Goal: Task Accomplishment & Management: Use online tool/utility

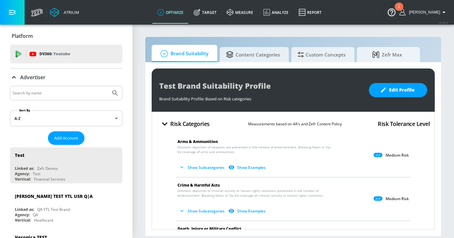
click at [36, 93] on input "Search by name" at bounding box center [61, 93] width 96 height 8
type input "moet"
click at [108, 86] on button "Submit Search" at bounding box center [115, 93] width 14 height 14
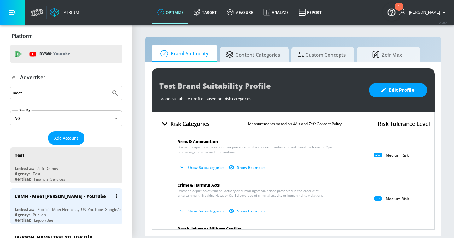
click at [72, 214] on div "Agency: Publicis" at bounding box center [68, 214] width 106 height 5
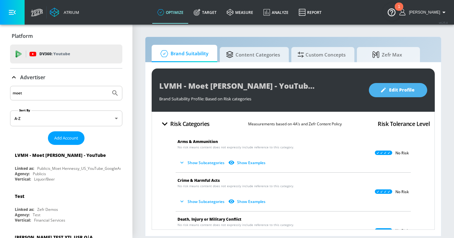
click at [384, 88] on icon "button" at bounding box center [383, 90] width 6 height 6
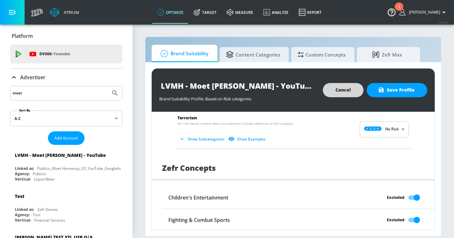
scroll to position [551, 0]
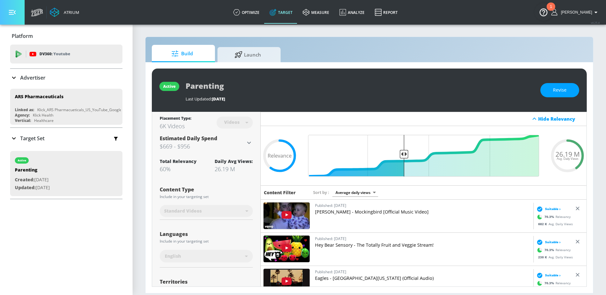
drag, startPoint x: 9, startPoint y: 14, endPoint x: 56, endPoint y: 43, distance: 54.6
click at [9, 15] on icon "button" at bounding box center [12, 12] width 7 height 7
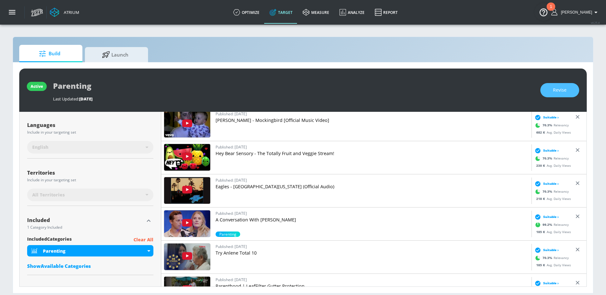
drag, startPoint x: 564, startPoint y: 89, endPoint x: 547, endPoint y: 107, distance: 24.6
click at [564, 89] on span "Revise" at bounding box center [560, 90] width 14 height 8
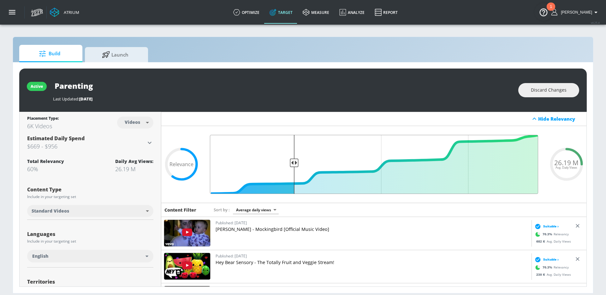
drag, startPoint x: 345, startPoint y: 163, endPoint x: 295, endPoint y: 162, distance: 49.9
click at [295, 162] on input "Final Threshold" at bounding box center [374, 164] width 334 height 59
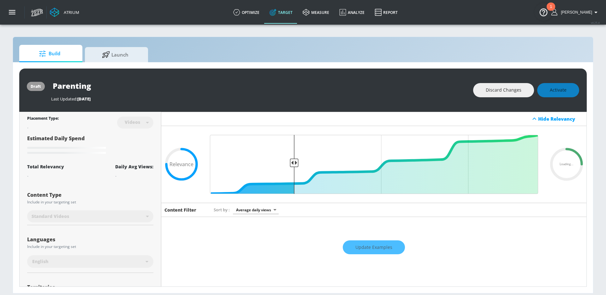
drag, startPoint x: 386, startPoint y: 247, endPoint x: 366, endPoint y: 236, distance: 22.4
click at [386, 247] on div "Update Examples" at bounding box center [373, 247] width 425 height 22
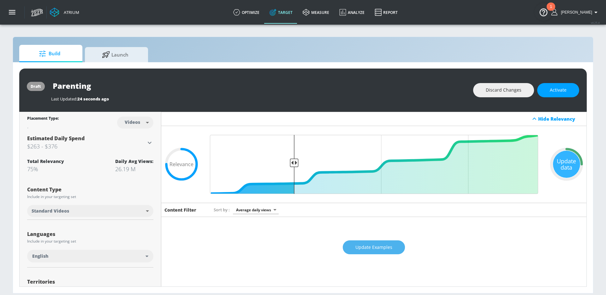
click at [368, 242] on button "Update Examples" at bounding box center [374, 247] width 62 height 14
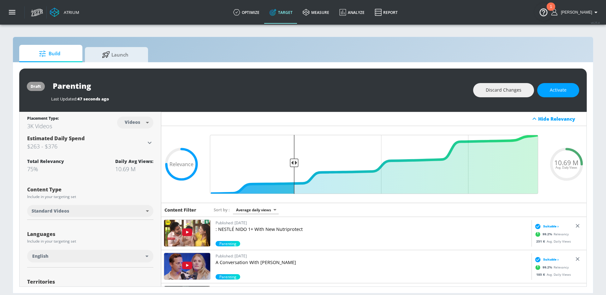
click at [239, 258] on p "Published: September 17, 2025" at bounding box center [371, 255] width 313 height 7
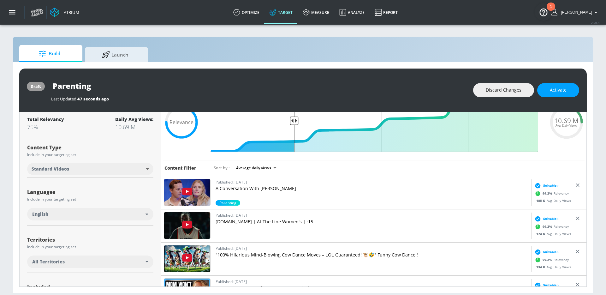
scroll to position [38, 0]
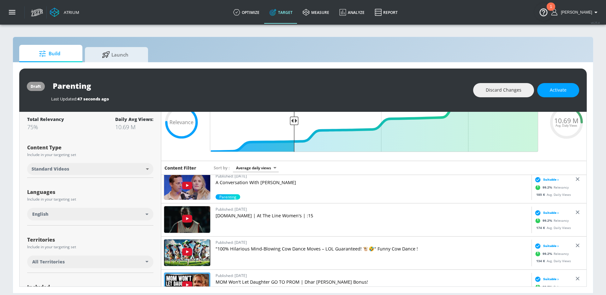
click at [261, 215] on p "Apartments.com | At The Line Women's | :15" at bounding box center [371, 215] width 313 height 6
click at [276, 248] on p ""100% Hilarious Mind-Blowing Cow Dance Moves – LOL Guaranteed! 🐮🤣" Funny Cow Da…" at bounding box center [371, 248] width 313 height 6
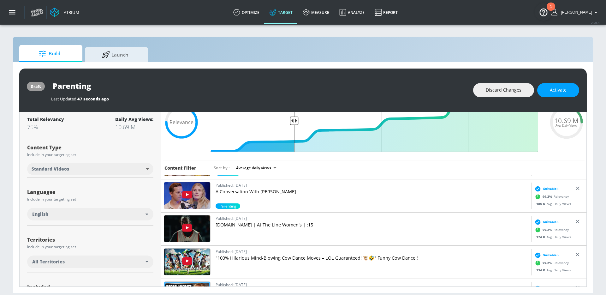
scroll to position [0, 0]
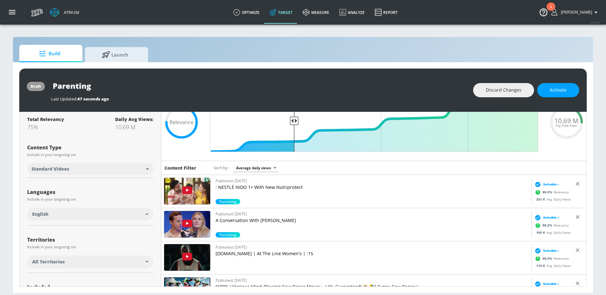
click at [256, 183] on p "Published: August 28, 2025" at bounding box center [371, 180] width 313 height 7
type input "0.66"
drag, startPoint x: 294, startPoint y: 121, endPoint x: 326, endPoint y: 121, distance: 31.6
click at [326, 120] on input "Final Threshold" at bounding box center [374, 122] width 334 height 59
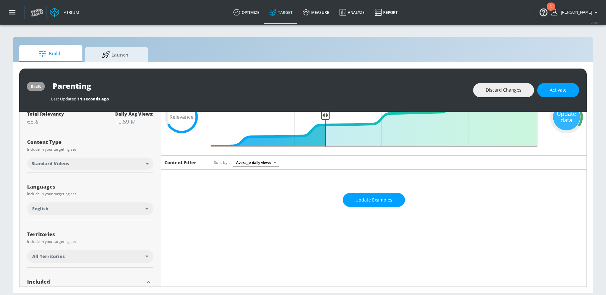
scroll to position [42, 0]
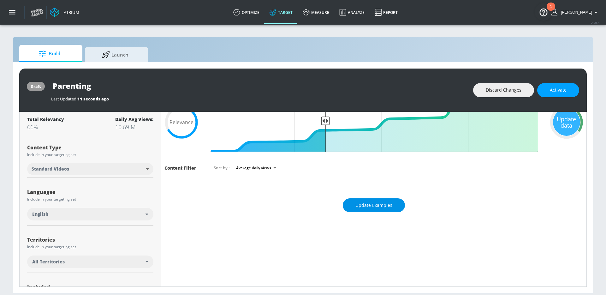
click at [363, 203] on span "Update Examples" at bounding box center [373, 205] width 37 height 8
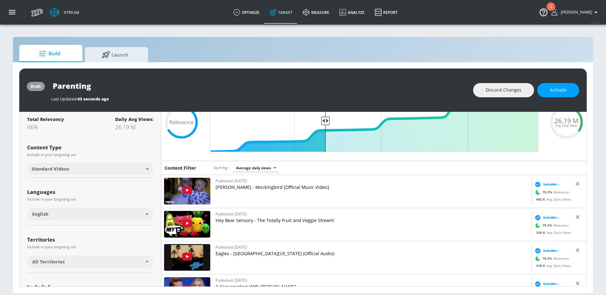
click at [285, 186] on p "Eminem - Mockingbird [Official Music Video]" at bounding box center [371, 187] width 313 height 6
click at [261, 220] on p "Hey Bear Sensory - The Totally Fruit and Veggie Stream!" at bounding box center [371, 220] width 313 height 6
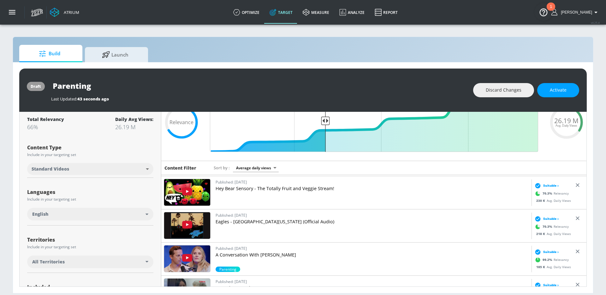
scroll to position [34, 0]
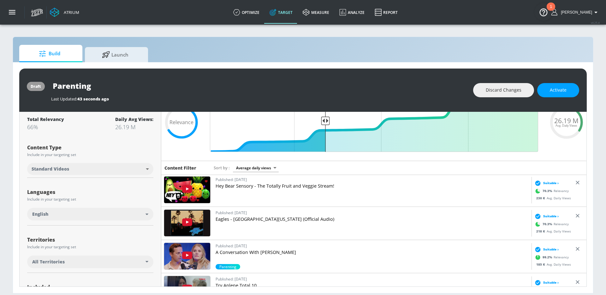
click at [266, 217] on p "Eagles - Hotel California (Official Audio)" at bounding box center [371, 219] width 313 height 6
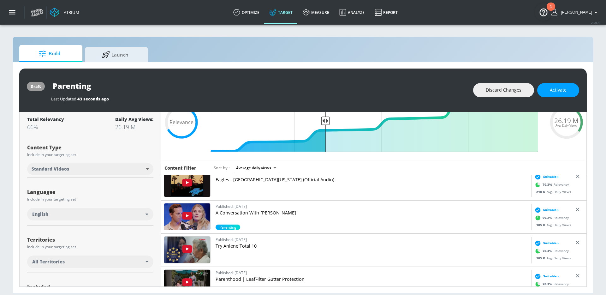
scroll to position [75, 0]
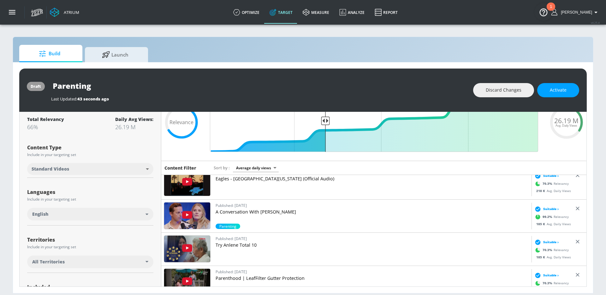
click at [234, 246] on p "Try Anlene Total 10" at bounding box center [371, 245] width 313 height 6
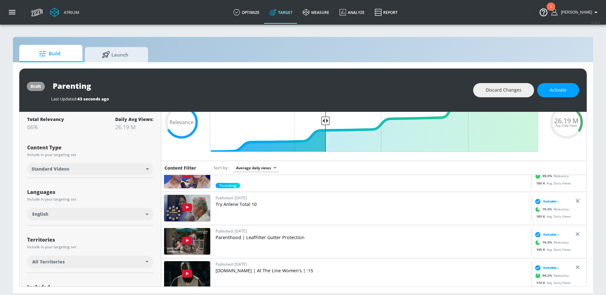
scroll to position [117, 0]
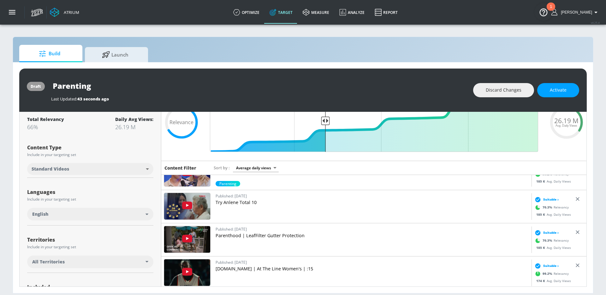
click at [277, 236] on p "Parenthood | LeafFilter Gutter Protection" at bounding box center [371, 235] width 313 height 6
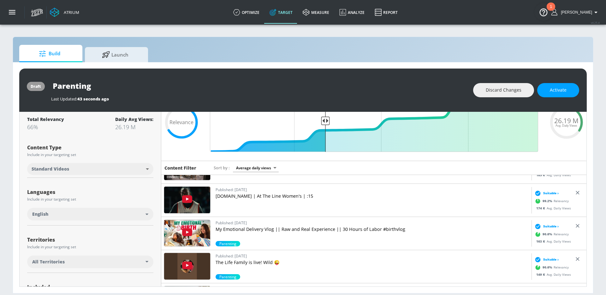
scroll to position [194, 0]
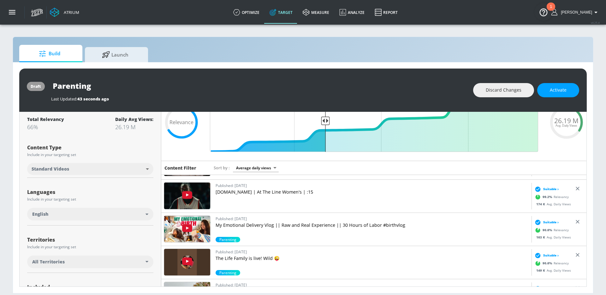
click at [282, 224] on p "My Emotional Delivery Vlog || Raw and Real Experience || 30 Hours of Labor #bir…" at bounding box center [371, 225] width 313 height 6
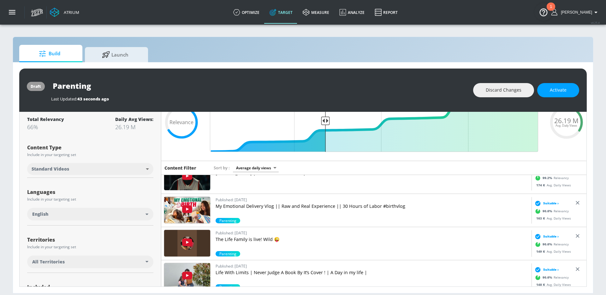
scroll to position [229, 0]
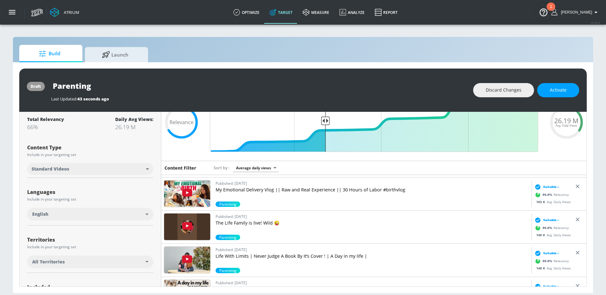
click at [251, 253] on p "Life With Limits | Never Judge A Book By It’s Cover ! | A Day in my life |" at bounding box center [371, 256] width 313 height 6
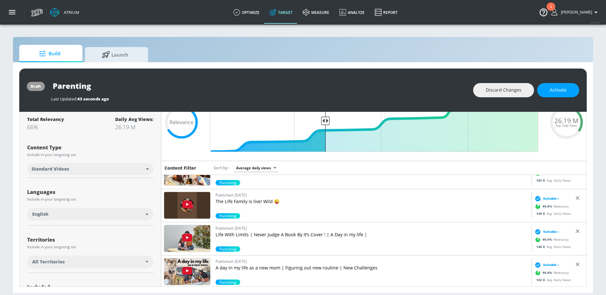
scroll to position [271, 0]
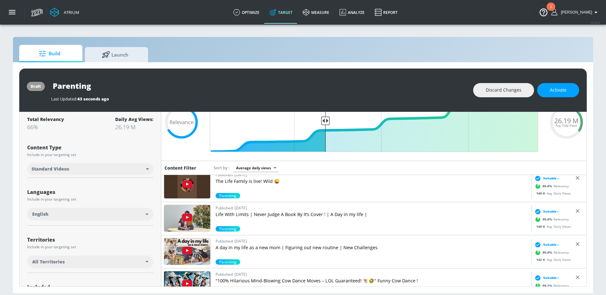
click at [291, 247] on p "A day in my life as a new mom | Figuring out new routine | New Challenges" at bounding box center [371, 247] width 313 height 6
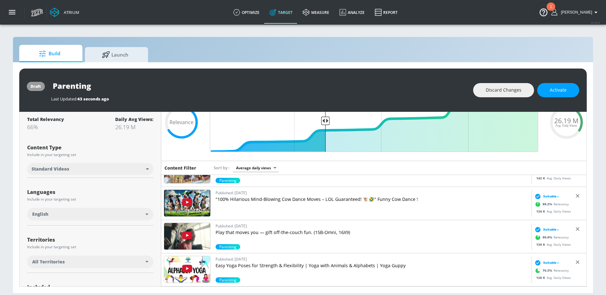
scroll to position [354, 0]
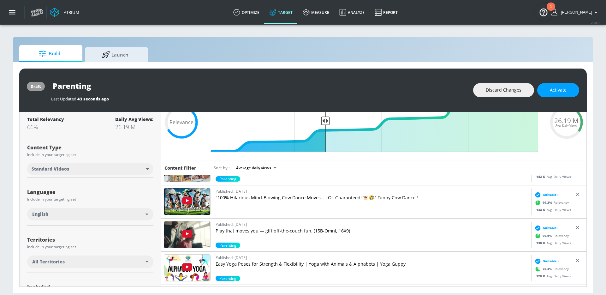
click at [283, 228] on p "Play that moves you — gift off-the-couch fun. (15B-Omni, 16X9)" at bounding box center [371, 230] width 313 height 6
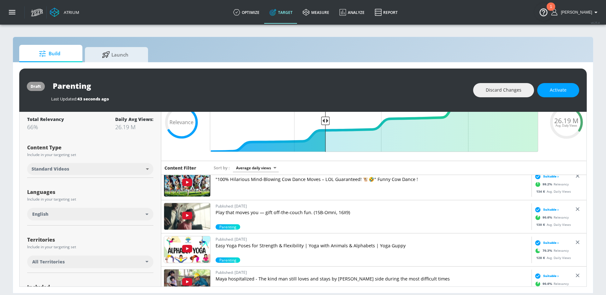
scroll to position [374, 0]
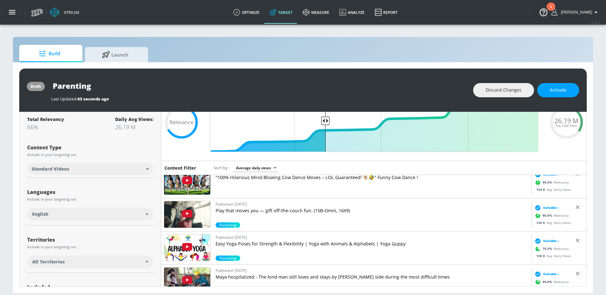
click at [271, 242] on p "Easy Yoga Poses for Strength & Flexibility | Yoga with Animals & Alphabets | Yo…" at bounding box center [371, 243] width 313 height 6
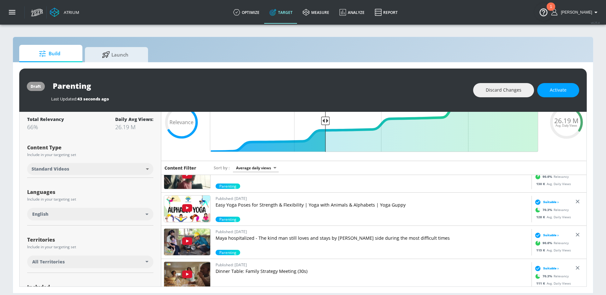
scroll to position [414, 0]
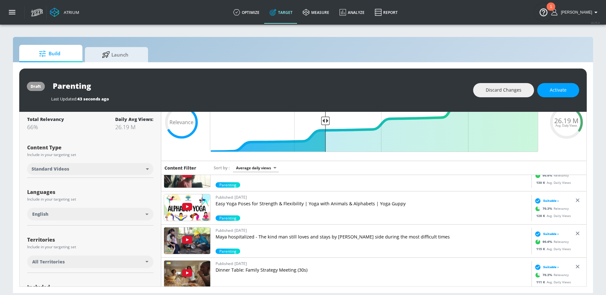
click at [268, 268] on p "Dinner Table: Family Strategy Meeting (30s)" at bounding box center [371, 270] width 313 height 6
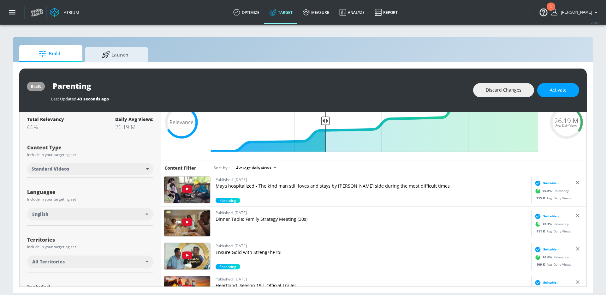
scroll to position [466, 0]
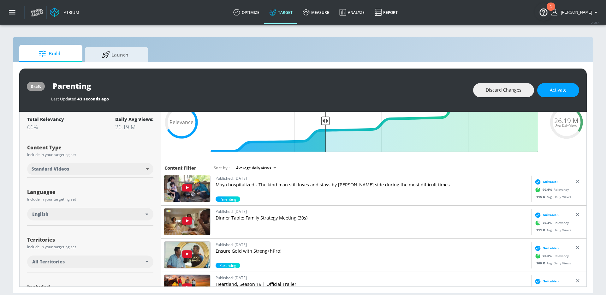
click at [239, 250] on p "Ensure Gold with Streng+hPro!" at bounding box center [371, 251] width 313 height 6
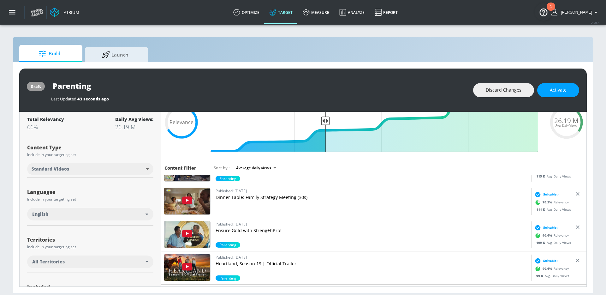
scroll to position [517, 0]
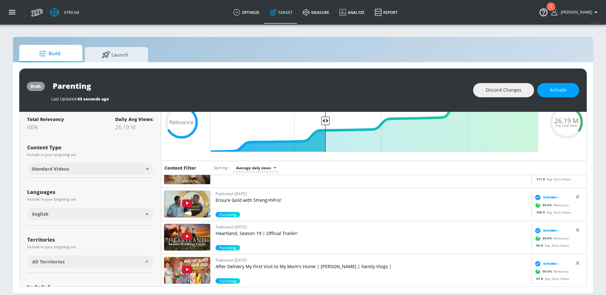
click at [245, 236] on p "Heartland, Season 19 | Official Trailer!" at bounding box center [371, 233] width 313 height 6
click at [14, 9] on icon "button" at bounding box center [12, 12] width 7 height 7
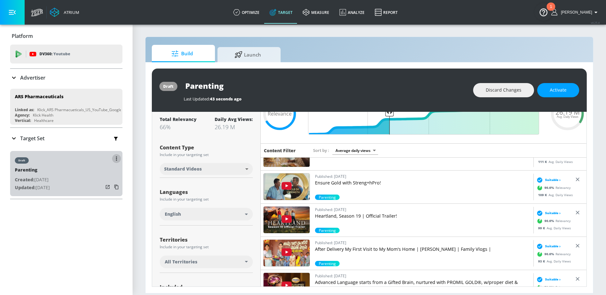
click at [116, 157] on icon "button" at bounding box center [116, 158] width 1 height 4
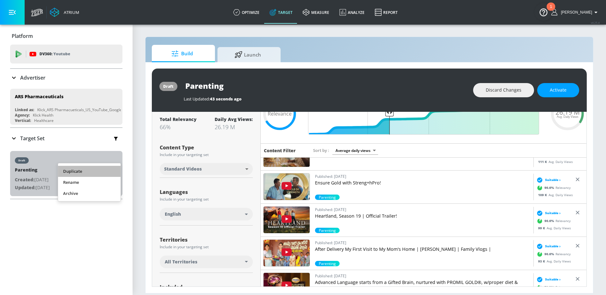
click at [85, 172] on li "Duplicate" at bounding box center [89, 171] width 62 height 11
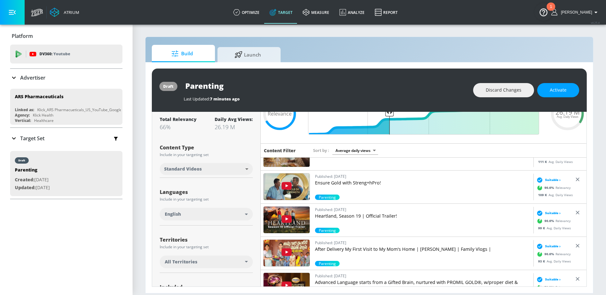
click at [20, 135] on p "Target Set" at bounding box center [32, 138] width 24 height 7
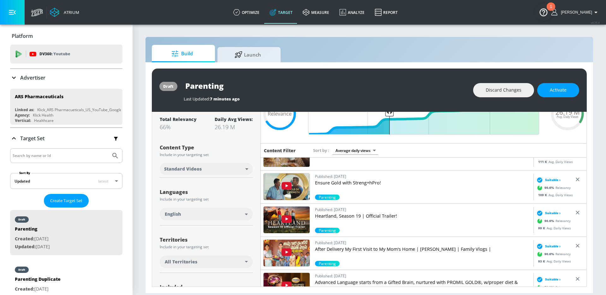
drag, startPoint x: 82, startPoint y: 265, endPoint x: 238, endPoint y: 77, distance: 244.5
click at [82, 266] on div "draft Parenting Duplicate Created: Sep. 23, 2025 Updated: Sep. 23, 2025" at bounding box center [66, 282] width 112 height 45
type input "Parenting Duplicate"
type input "0.05"
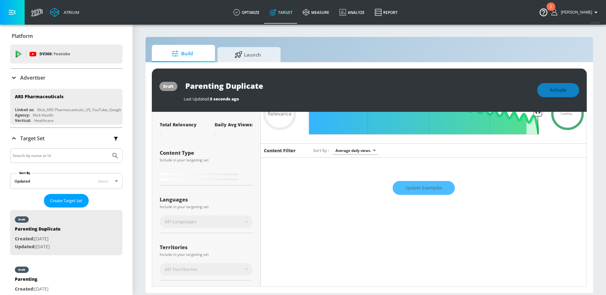
scroll to position [47, 0]
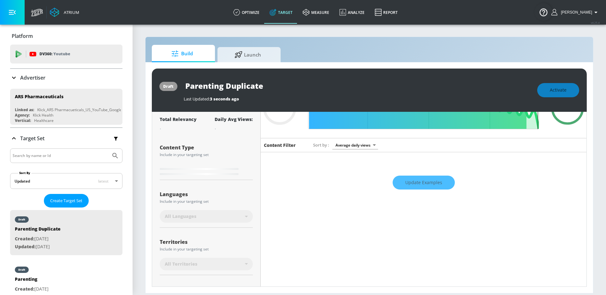
click at [231, 84] on input "Parenting Duplicate" at bounding box center [263, 86] width 158 height 14
click at [232, 84] on input "Parenting Duplicate" at bounding box center [263, 86] width 158 height 14
type input "Parenting C"
type input "0.05"
type input "Parenting Ch"
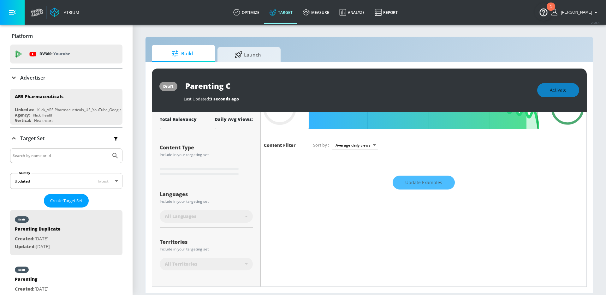
type input "0.05"
type input "Parenting Cha"
type input "0.05"
type input "Parenting Chan"
type input "0.05"
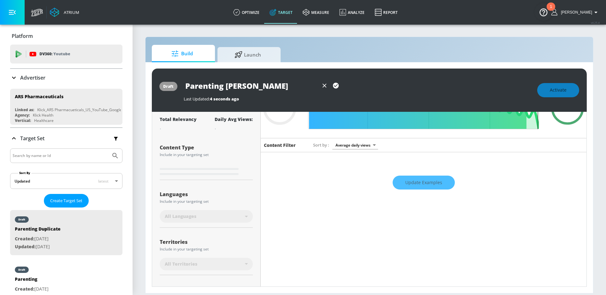
type input "Parenting Chann"
type input "0.05"
type input "Parenting Channe"
type input "0.05"
type input "Parenting Channel"
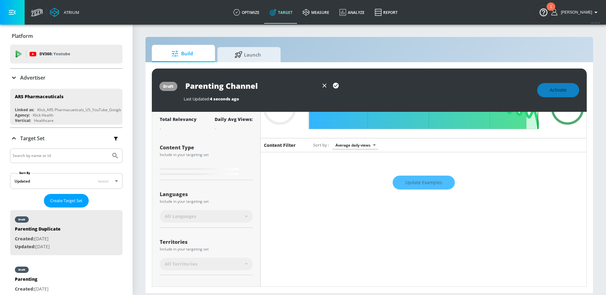
type input "0.05"
type input "Parenting Channels"
type input "0.05"
type input "Parenting Channels"
type input "0.66"
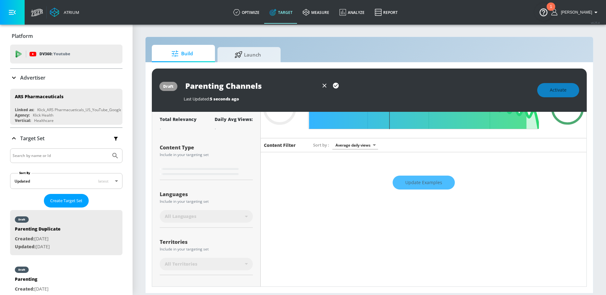
click at [335, 85] on icon "button" at bounding box center [336, 86] width 6 height 6
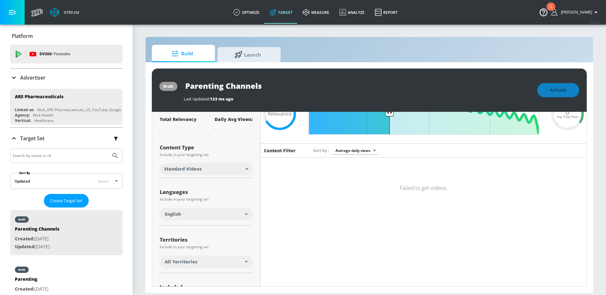
scroll to position [0, 0]
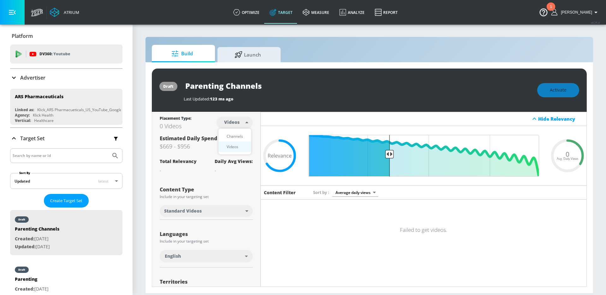
click at [247, 125] on body "Atrium optimize Target measure Analyze Report optimize Target measure Analyze R…" at bounding box center [303, 147] width 606 height 295
click at [238, 134] on div "Channels" at bounding box center [234, 136] width 23 height 7
type input "channels"
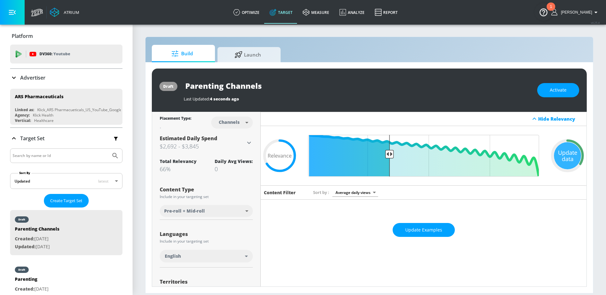
drag, startPoint x: 11, startPoint y: 13, endPoint x: 27, endPoint y: 24, distance: 20.0
click at [11, 13] on icon "button" at bounding box center [12, 12] width 7 height 7
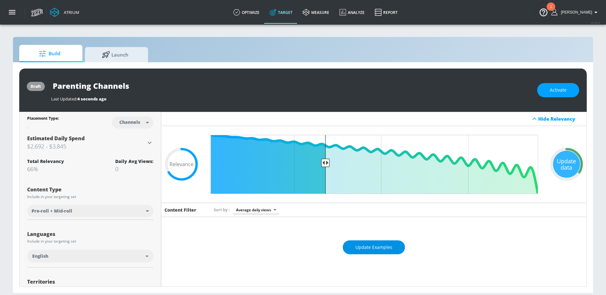
click at [387, 246] on span "Update Examples" at bounding box center [373, 247] width 37 height 8
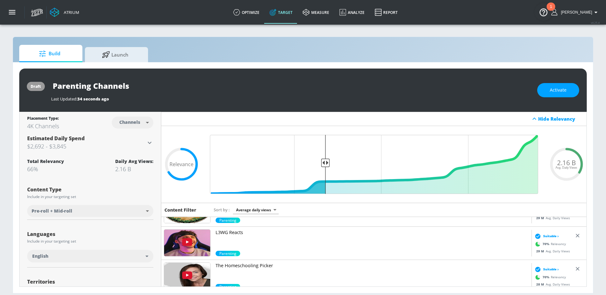
scroll to position [309, 0]
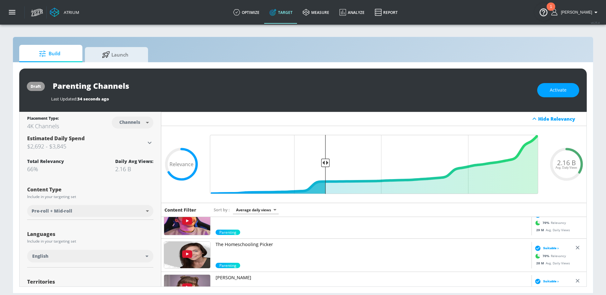
click at [264, 244] on p "The Homeschooling Picker" at bounding box center [371, 244] width 313 height 6
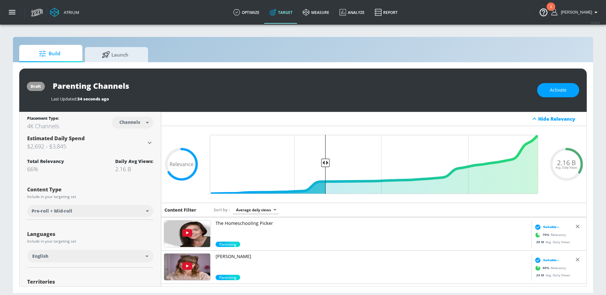
click at [237, 259] on p "Kaelynn Partlow" at bounding box center [371, 256] width 313 height 6
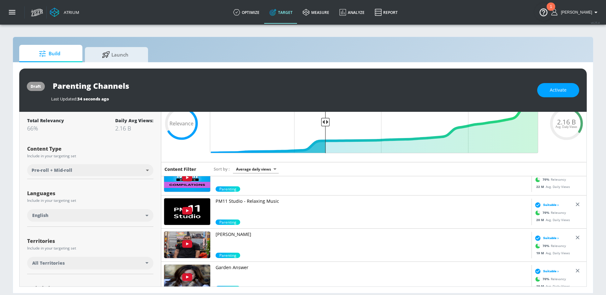
scroll to position [449, 0]
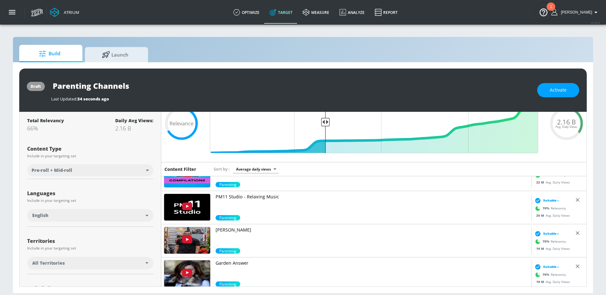
click at [229, 230] on p "Zac Rios" at bounding box center [371, 230] width 313 height 6
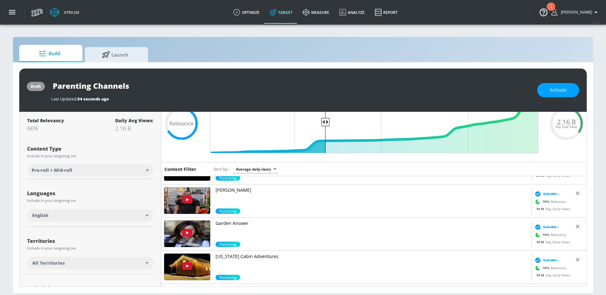
scroll to position [490, 0]
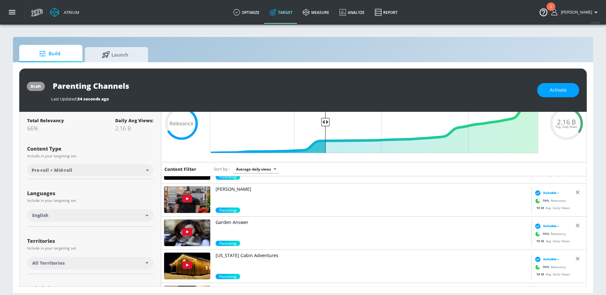
click at [235, 218] on div "Garden Answer Parenting" at bounding box center [346, 232] width 370 height 33
click at [233, 222] on p "Garden Answer" at bounding box center [371, 222] width 313 height 6
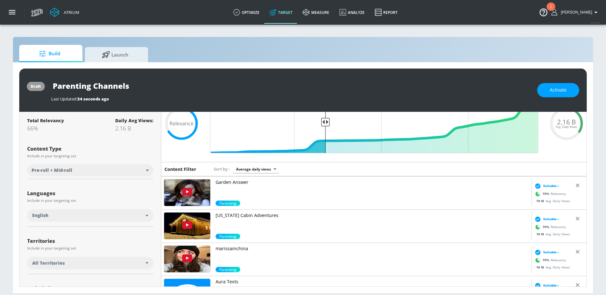
scroll to position [531, 0]
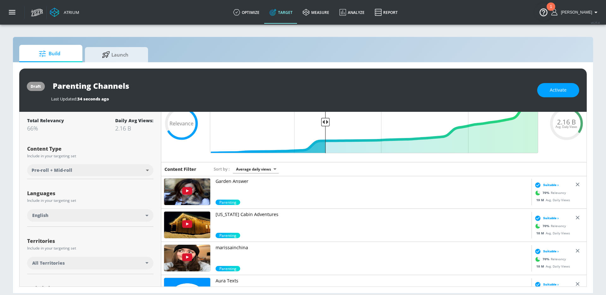
click at [249, 215] on p "Alaska Cabin Adventures" at bounding box center [371, 214] width 313 height 6
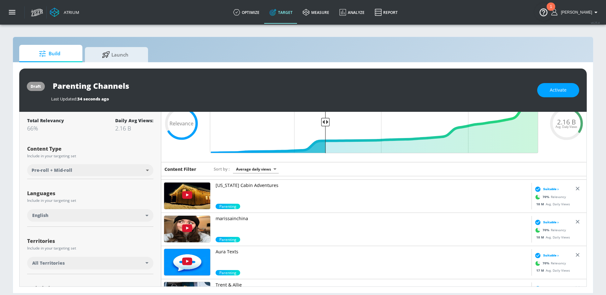
scroll to position [560, 0]
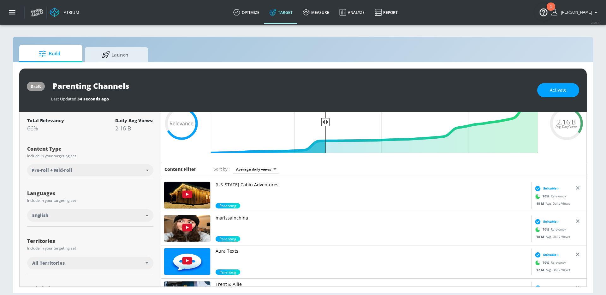
click at [231, 222] on link "marissainchina" at bounding box center [371, 225] width 313 height 21
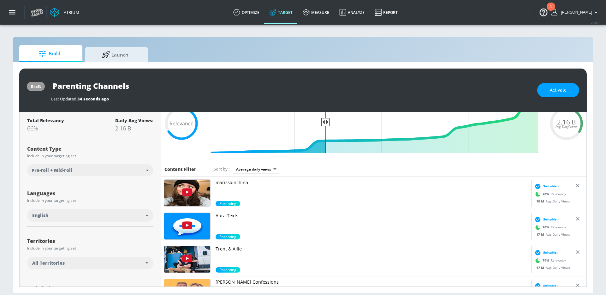
scroll to position [598, 0]
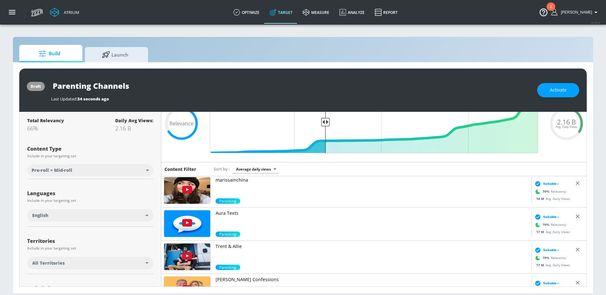
click at [230, 248] on p "Trent & Allie" at bounding box center [371, 246] width 313 height 6
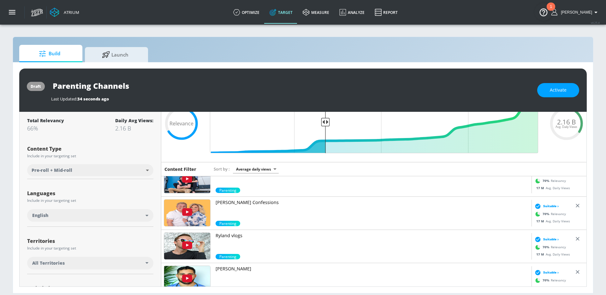
scroll to position [679, 0]
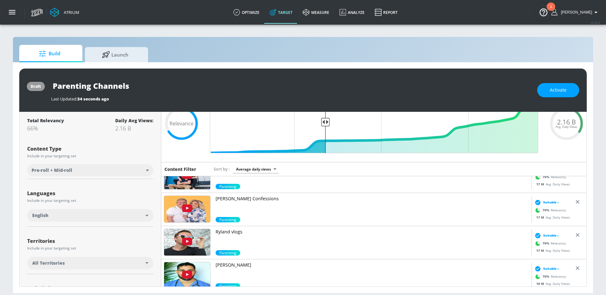
click at [228, 232] on p "Ryland vlogs" at bounding box center [371, 231] width 313 height 6
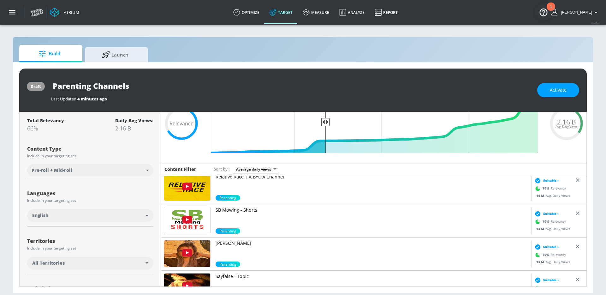
scroll to position [935, 0]
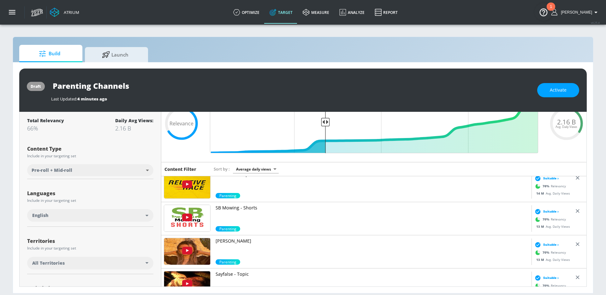
click at [231, 240] on p "Haley Pham" at bounding box center [371, 241] width 313 height 6
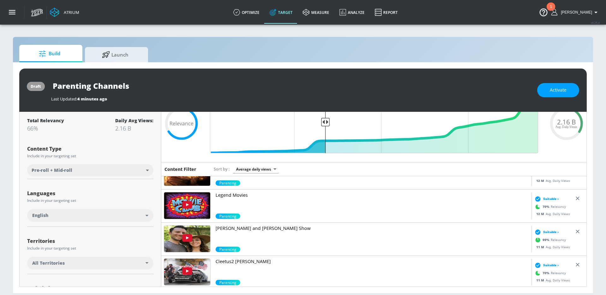
scroll to position [1048, 0]
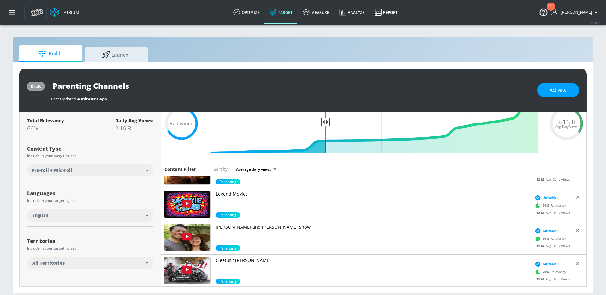
click at [234, 230] on link "Jeff and Lauren Show" at bounding box center [371, 234] width 313 height 21
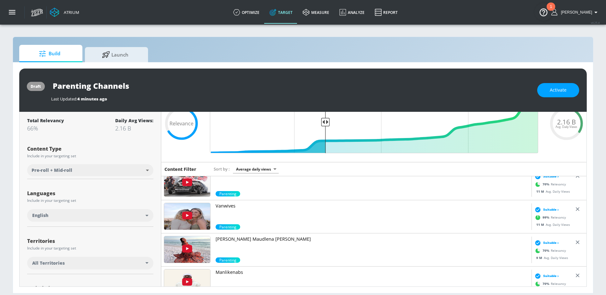
scroll to position [1137, 0]
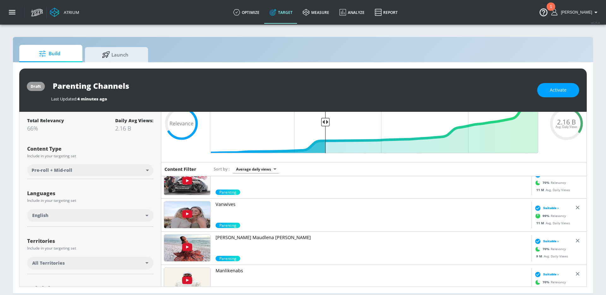
click at [232, 201] on p "Vanwives" at bounding box center [371, 204] width 313 height 6
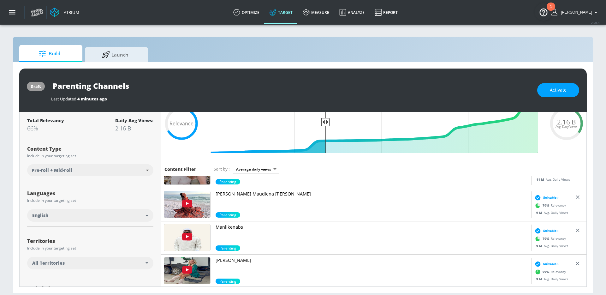
scroll to position [1230, 0]
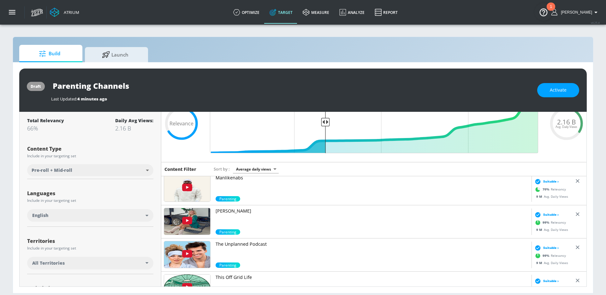
click at [234, 210] on p "Leah Goodrich" at bounding box center [371, 211] width 313 height 6
click at [249, 241] on p "The Unplanned Podcast" at bounding box center [371, 244] width 313 height 6
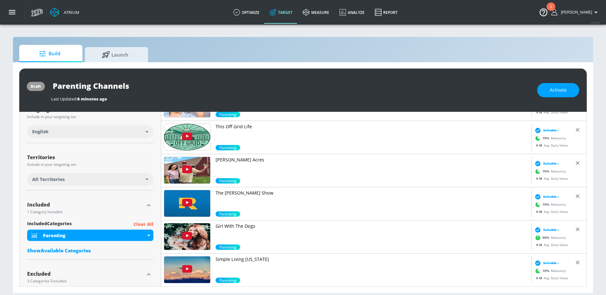
scroll to position [1300, 0]
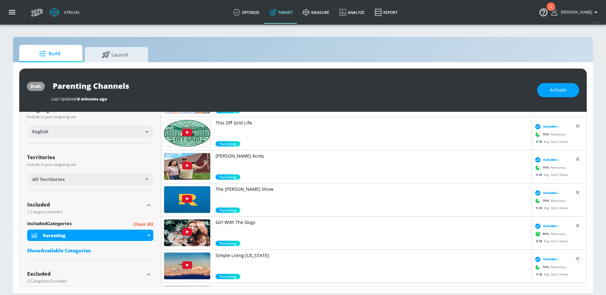
click at [244, 223] on p "Girl With The Dogs" at bounding box center [371, 222] width 313 height 6
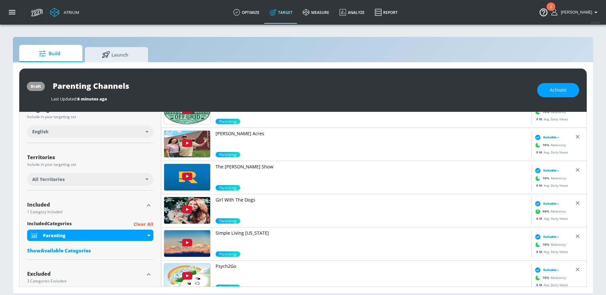
scroll to position [1325, 0]
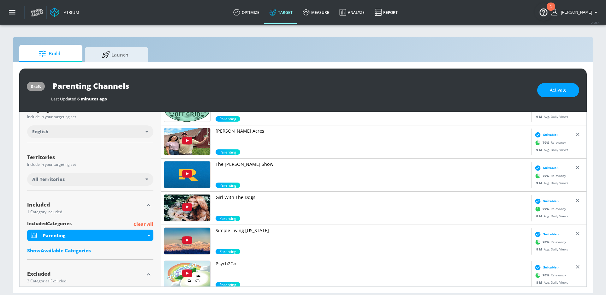
click at [246, 232] on p "Simple Living Alaska" at bounding box center [371, 230] width 313 height 6
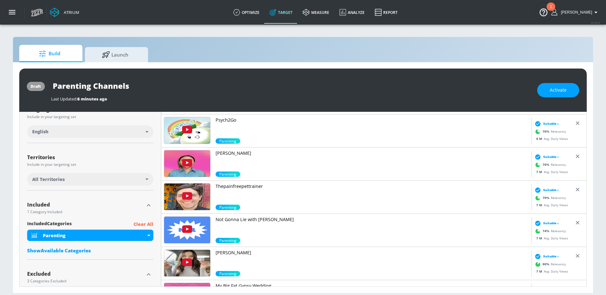
scroll to position [1469, 0]
click at [231, 183] on p "Thepainfreepettrainer" at bounding box center [371, 186] width 313 height 6
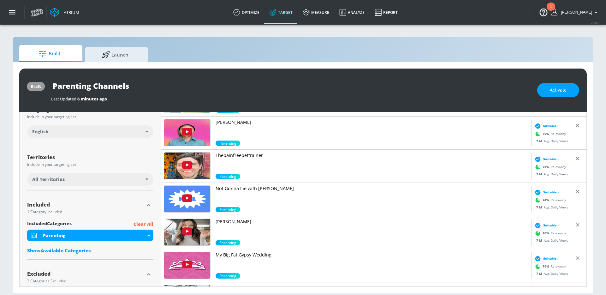
scroll to position [1502, 0]
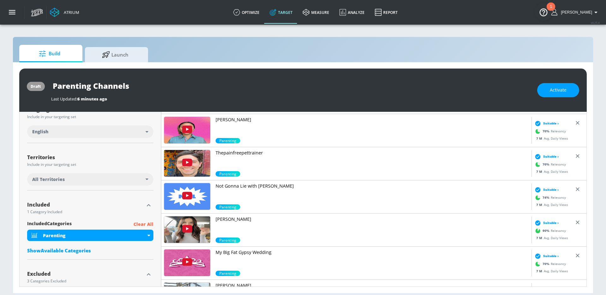
click at [228, 221] on p "Mary Comeau" at bounding box center [371, 219] width 313 height 6
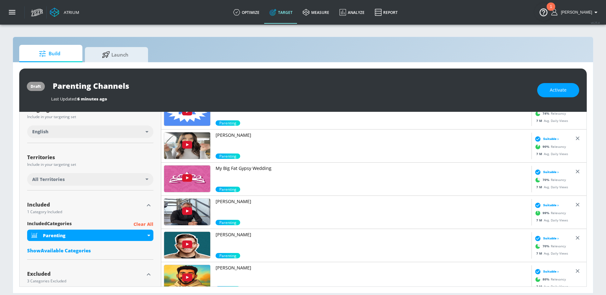
scroll to position [1605, 0]
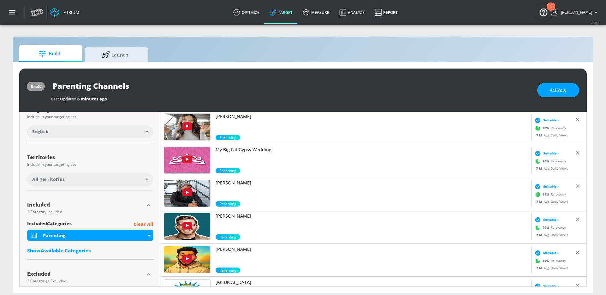
click at [240, 214] on p "George Kamel" at bounding box center [371, 216] width 313 height 6
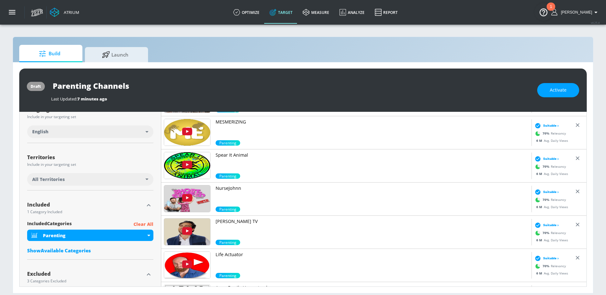
scroll to position [1900, 0]
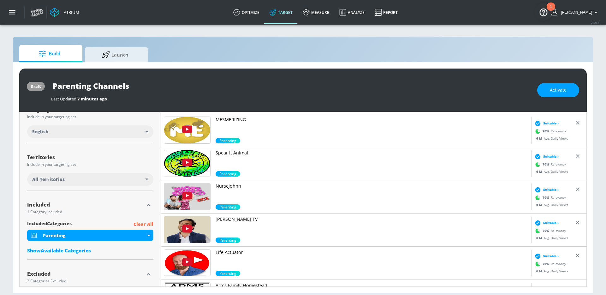
click at [238, 185] on p "NurseJohnn" at bounding box center [371, 186] width 313 height 6
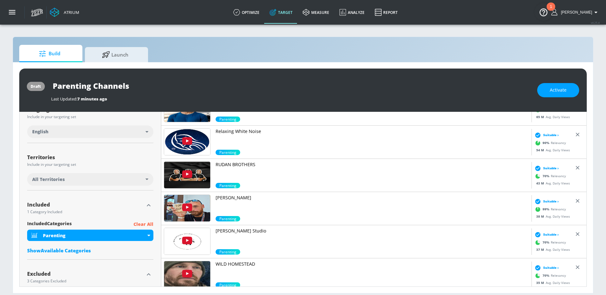
scroll to position [0, 0]
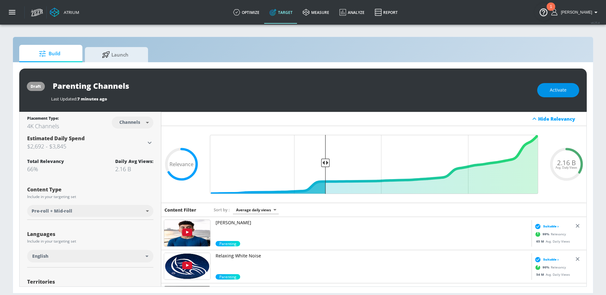
click at [552, 90] on span "Activate" at bounding box center [558, 90] width 17 height 8
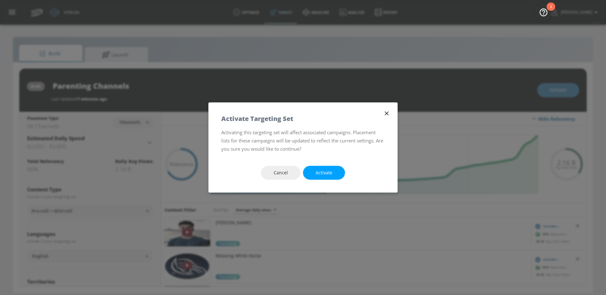
click at [383, 113] on icon "button" at bounding box center [386, 113] width 7 height 7
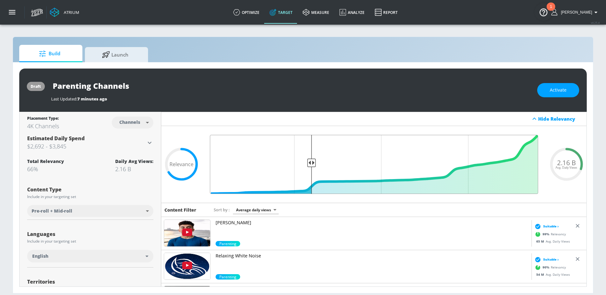
drag, startPoint x: 321, startPoint y: 163, endPoint x: 312, endPoint y: 164, distance: 9.5
type input "0.7"
click at [311, 164] on input "Final Threshold" at bounding box center [374, 164] width 334 height 59
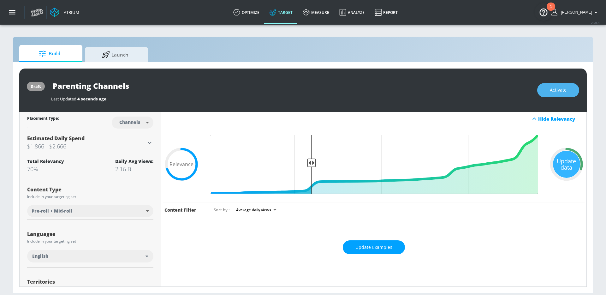
click at [544, 92] on button "Activate" at bounding box center [558, 90] width 42 height 14
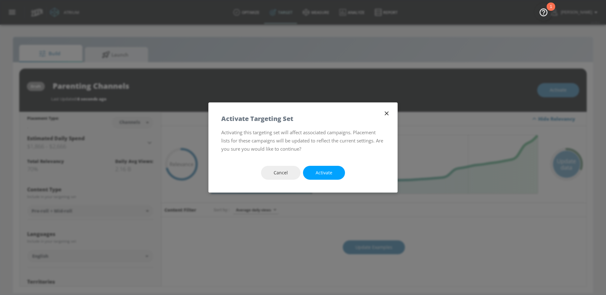
click at [327, 171] on span "Activate" at bounding box center [323, 173] width 17 height 8
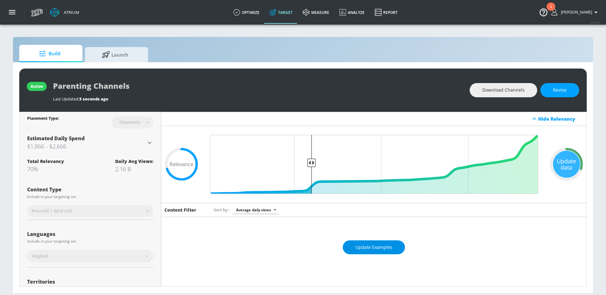
click at [391, 242] on button "Update Examples" at bounding box center [374, 247] width 62 height 14
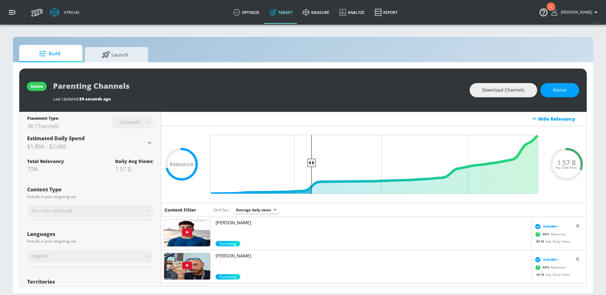
click at [17, 8] on button "button" at bounding box center [12, 12] width 25 height 25
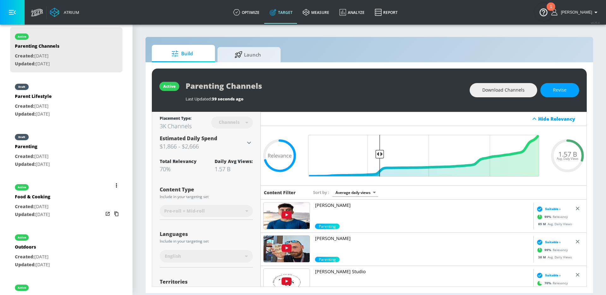
scroll to position [191, 0]
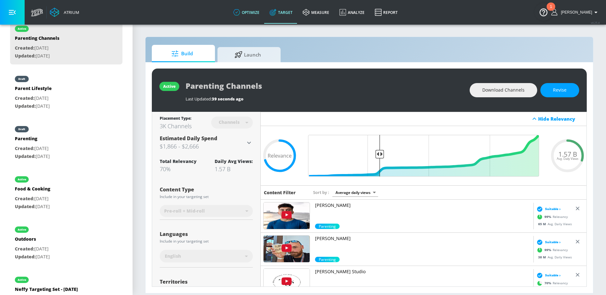
click at [81, 202] on div "active Food & Cooking Created: Sep. 22, 2025 Updated: Sep. 22, 2025" at bounding box center [66, 192] width 112 height 45
type input "Food & Cooking"
type input "videos"
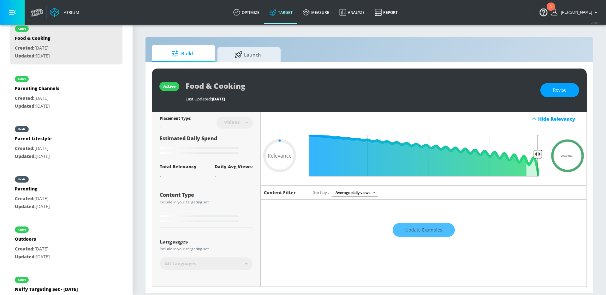
click at [17, 14] on button "button" at bounding box center [12, 12] width 25 height 25
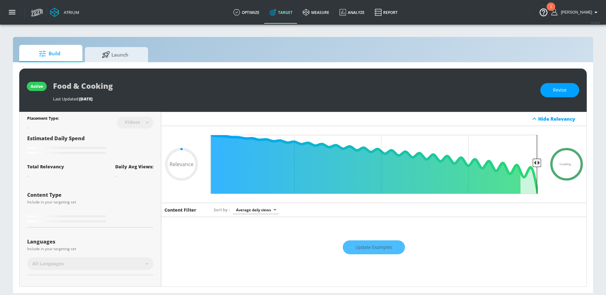
type input "0.6"
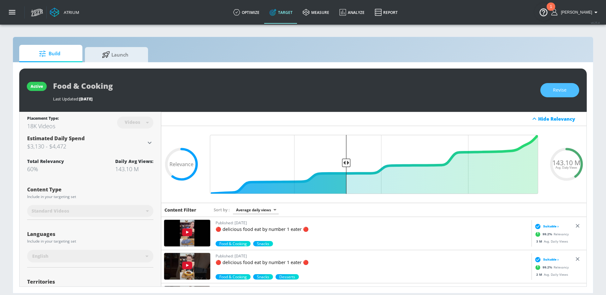
drag, startPoint x: 560, startPoint y: 92, endPoint x: 288, endPoint y: 125, distance: 274.0
click at [559, 92] on span "Revise" at bounding box center [560, 90] width 14 height 8
click at [141, 121] on body "Atrium optimize Target measure Analyze Report optimize Target measure Analyze R…" at bounding box center [303, 147] width 606 height 295
click at [140, 134] on div "Channels" at bounding box center [135, 136] width 23 height 7
type input "channels"
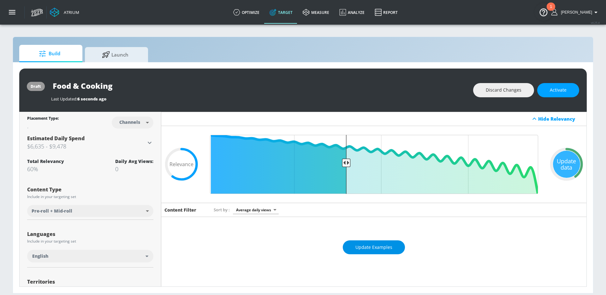
click at [371, 241] on button "Update Examples" at bounding box center [374, 247] width 62 height 14
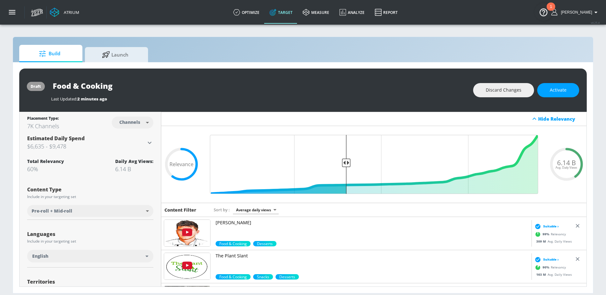
click at [229, 221] on p "Nick DiGiovanni" at bounding box center [371, 222] width 313 height 6
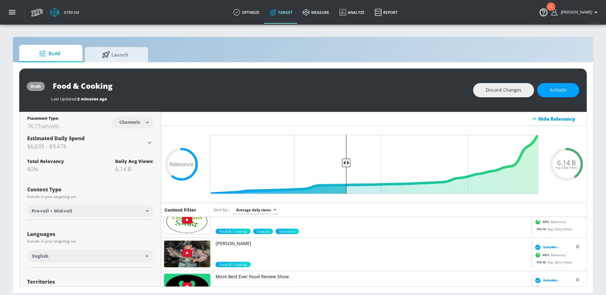
scroll to position [19, 0]
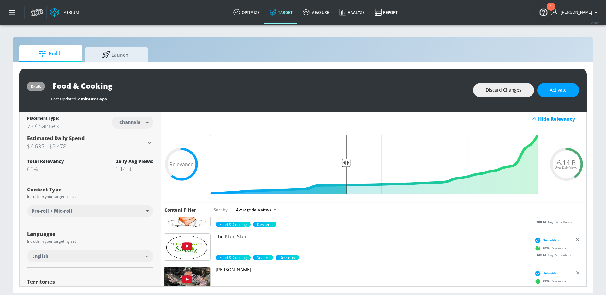
click at [237, 235] on p "The Plant Slant" at bounding box center [371, 236] width 313 height 6
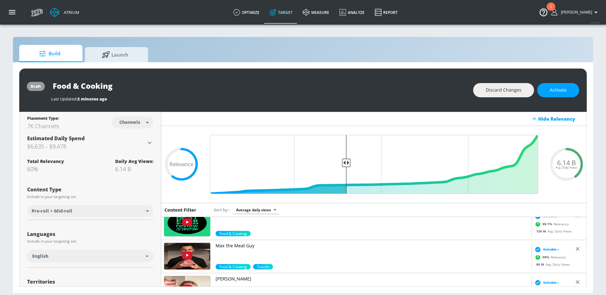
scroll to position [146, 0]
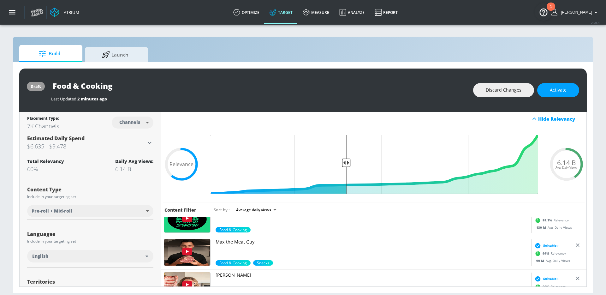
click at [232, 244] on p "Max the Meat Guy" at bounding box center [371, 242] width 313 height 6
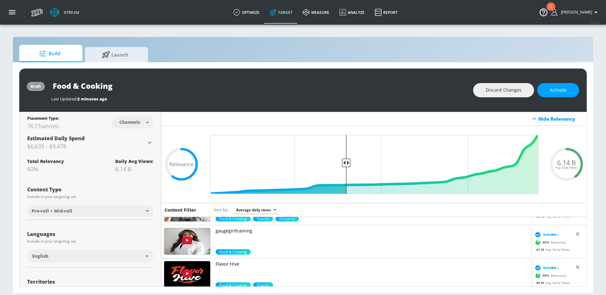
scroll to position [235, 0]
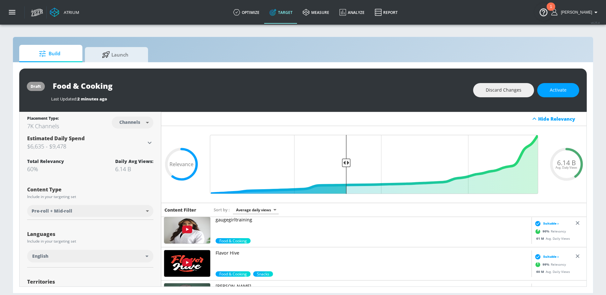
click at [247, 221] on p "gaugegirltraining" at bounding box center [371, 219] width 313 height 6
click at [233, 250] on p "Flavor Hive" at bounding box center [371, 253] width 313 height 6
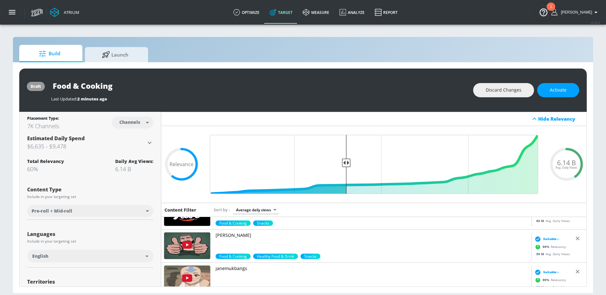
scroll to position [287, 0]
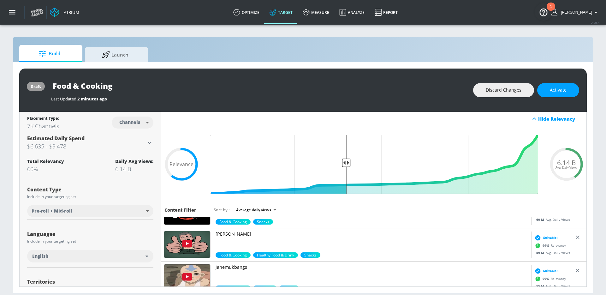
click at [244, 235] on p "albert_cancook" at bounding box center [371, 234] width 313 height 6
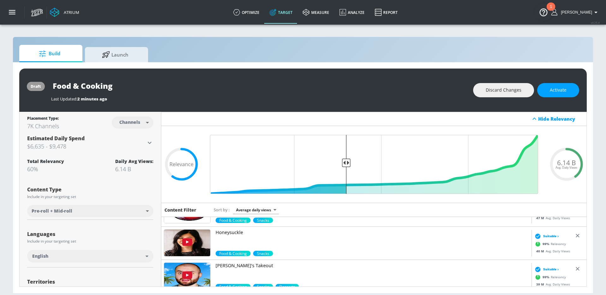
scroll to position [388, 0]
click at [240, 232] on p "Honeysuckle" at bounding box center [371, 232] width 313 height 6
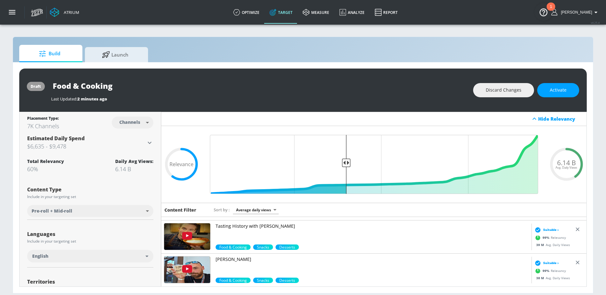
scroll to position [462, 0]
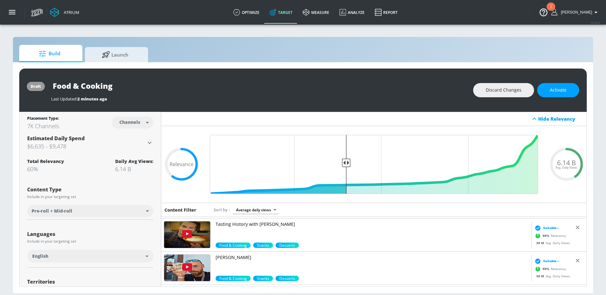
click at [235, 223] on p "Tasting History with Max Miller" at bounding box center [371, 224] width 313 height 6
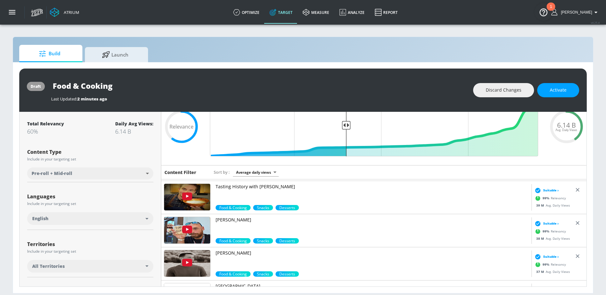
scroll to position [39, 0]
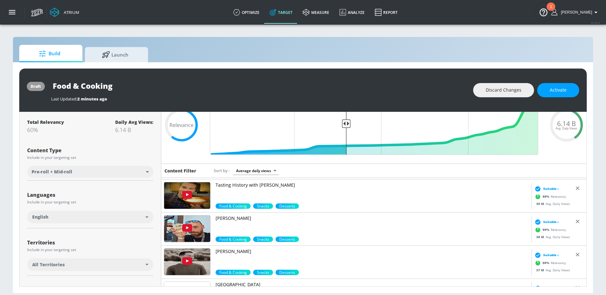
click at [228, 218] on p "Clinton Svatos" at bounding box center [371, 218] width 313 height 6
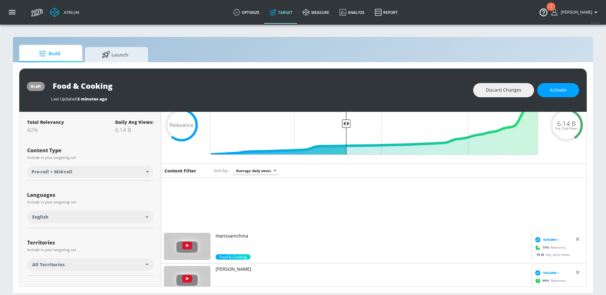
scroll to position [1669, 0]
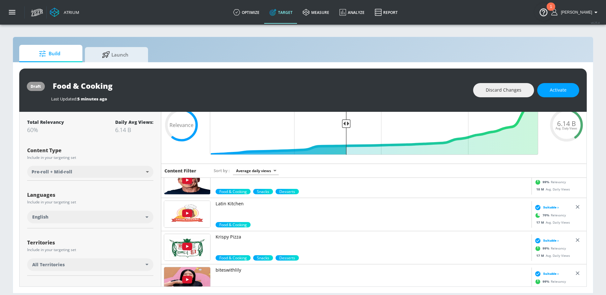
click at [230, 200] on p "Latin Kitchen" at bounding box center [371, 203] width 313 height 6
click at [229, 270] on p "biteswithlily" at bounding box center [371, 270] width 313 height 6
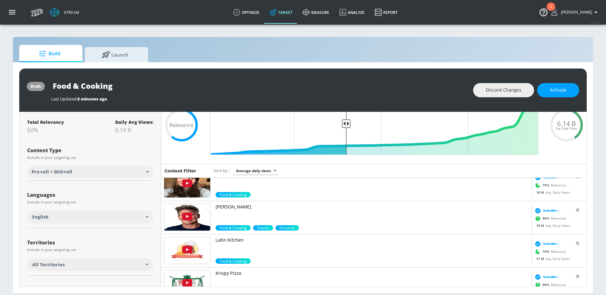
click at [222, 206] on p "Gordon Ramsay" at bounding box center [371, 206] width 313 height 6
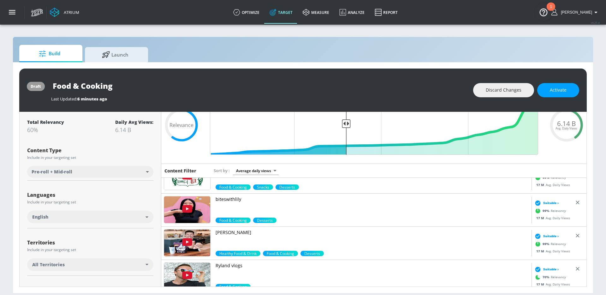
scroll to position [1765, 0]
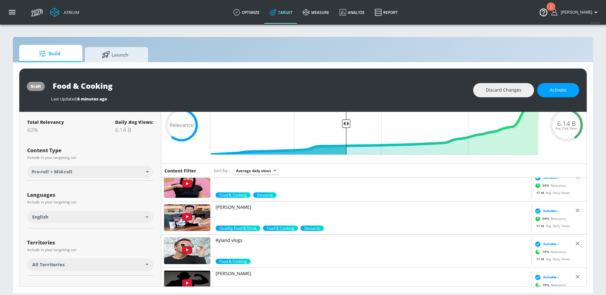
click at [235, 208] on p "Bobby Parrish" at bounding box center [371, 207] width 313 height 6
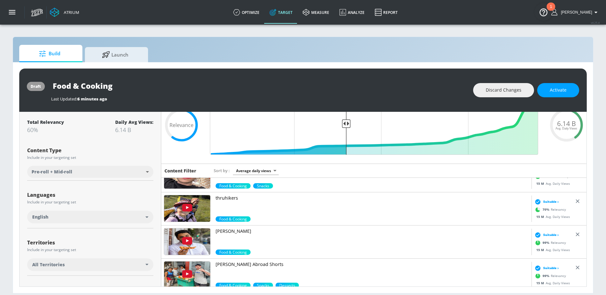
scroll to position [2046, 0]
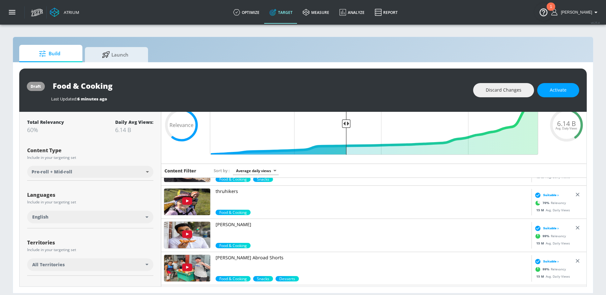
click at [228, 230] on link "Kevin Noparvar" at bounding box center [371, 231] width 313 height 21
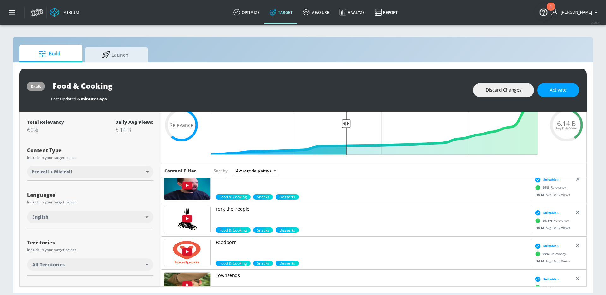
scroll to position [2294, 0]
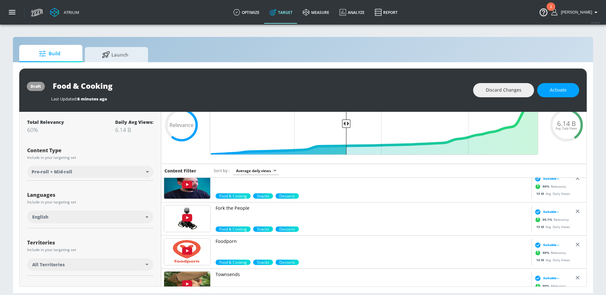
click at [242, 207] on p "Fork the People" at bounding box center [371, 208] width 313 height 6
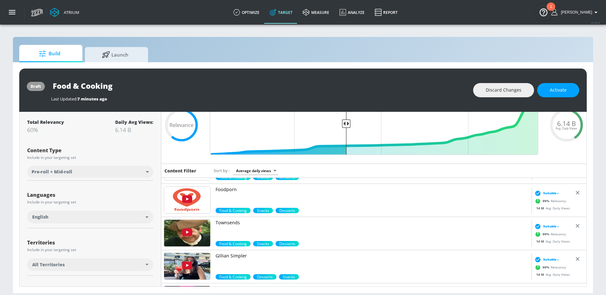
scroll to position [2367, 0]
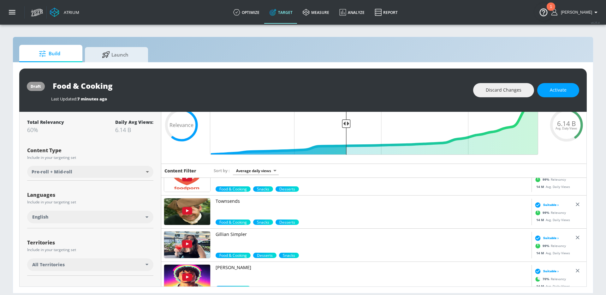
click at [233, 234] on p "Gillian Simpler" at bounding box center [371, 234] width 313 height 6
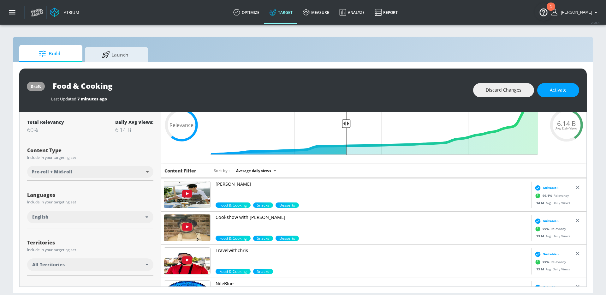
scroll to position [2618, 0]
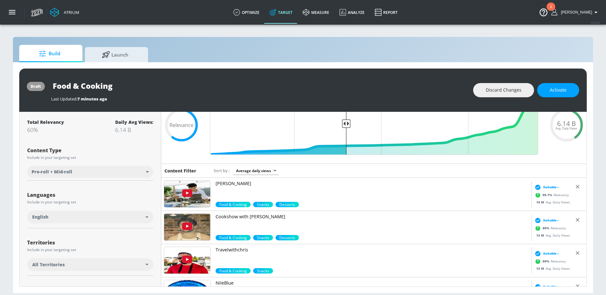
click at [234, 219] on p "Cookshow with Trevor" at bounding box center [371, 216] width 313 height 6
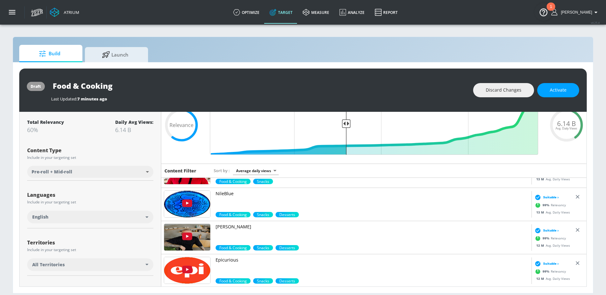
scroll to position [2746, 0]
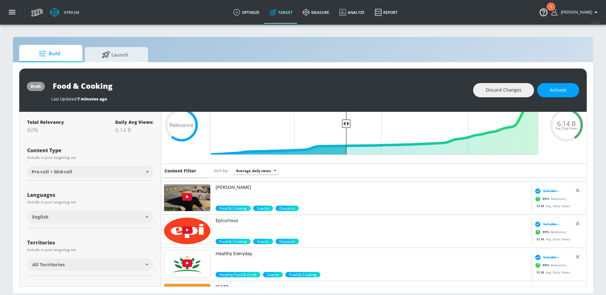
click at [239, 184] on p "Andy Cooks" at bounding box center [371, 187] width 313 height 6
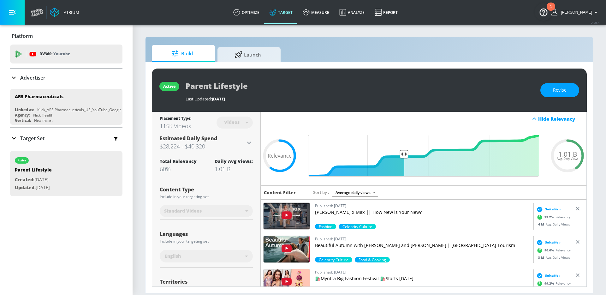
scroll to position [80, 0]
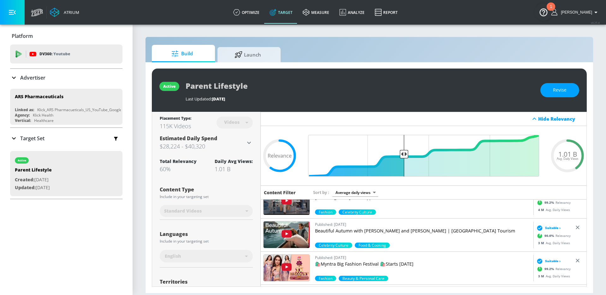
click at [374, 232] on p "Beautiful Autumn with Halle Berry and Roger Federer | Switzerland Tourism" at bounding box center [423, 230] width 216 height 6
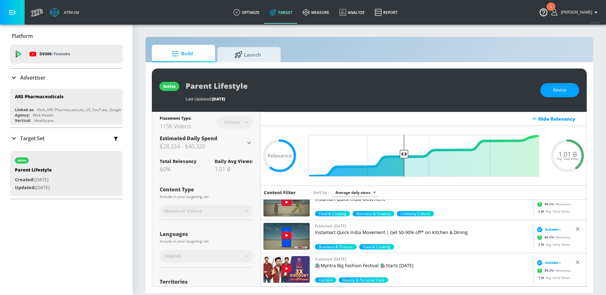
scroll to position [544, 0]
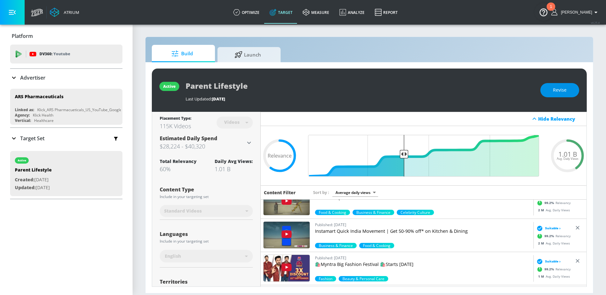
click at [548, 90] on button "Revise" at bounding box center [559, 90] width 39 height 14
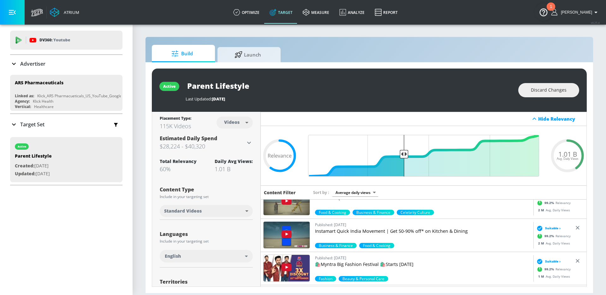
scroll to position [14, 0]
click at [9, 7] on button "button" at bounding box center [12, 12] width 25 height 25
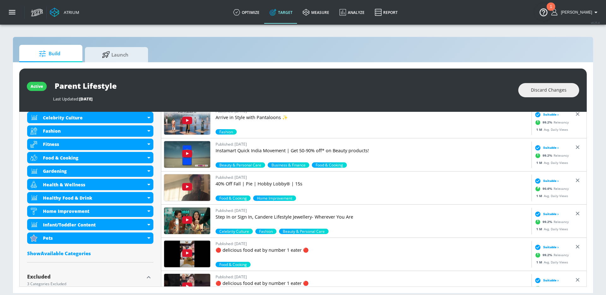
scroll to position [372, 0]
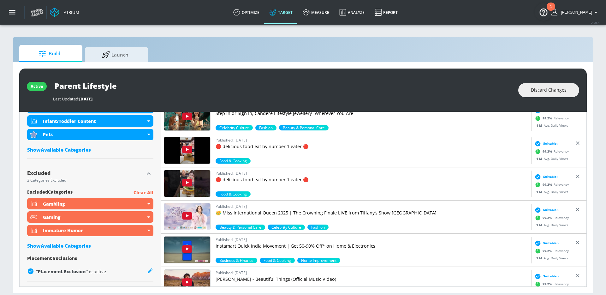
click at [76, 246] on div "Show Available Categories" at bounding box center [90, 245] width 126 height 6
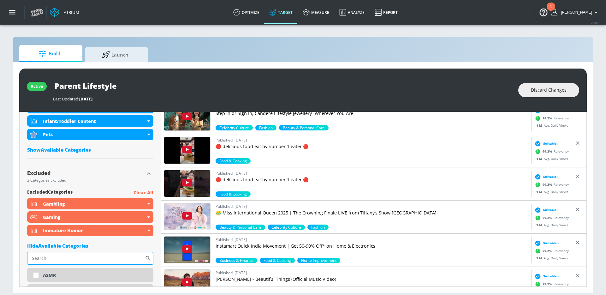
click at [78, 257] on input "Sort By" at bounding box center [86, 258] width 118 height 13
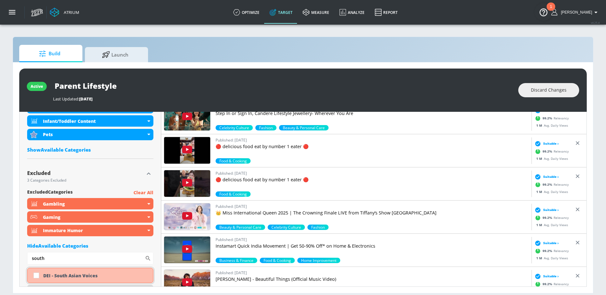
type input "south"
click at [84, 275] on div "DEI - South Asian Voices" at bounding box center [95, 275] width 105 height 6
checkbox input "true"
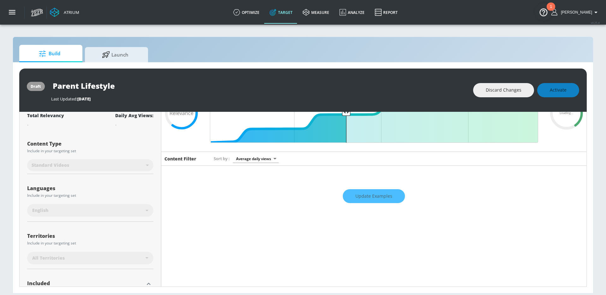
scroll to position [0, 0]
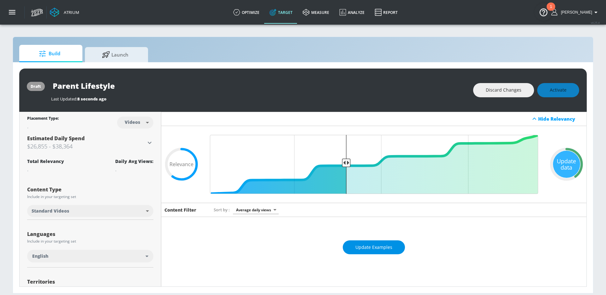
click at [374, 248] on span "Update Examples" at bounding box center [373, 247] width 37 height 8
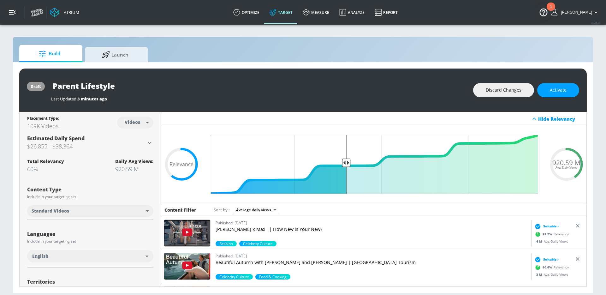
click at [17, 11] on button "button" at bounding box center [12, 12] width 25 height 25
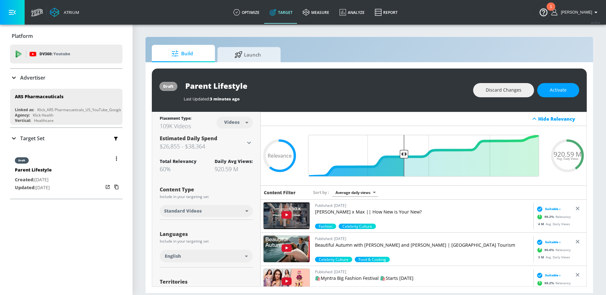
scroll to position [33, 0]
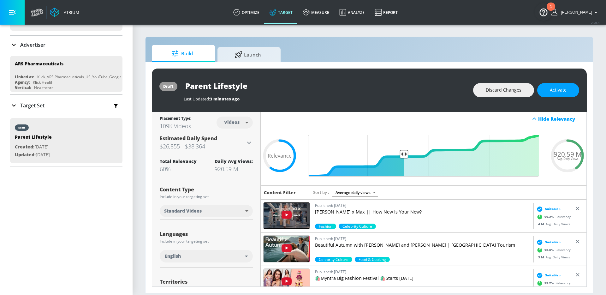
drag, startPoint x: 32, startPoint y: 107, endPoint x: 34, endPoint y: 121, distance: 14.1
click at [32, 108] on p "Target Set" at bounding box center [32, 105] width 24 height 7
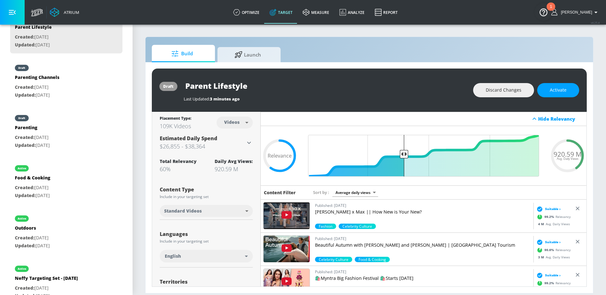
scroll to position [206, 0]
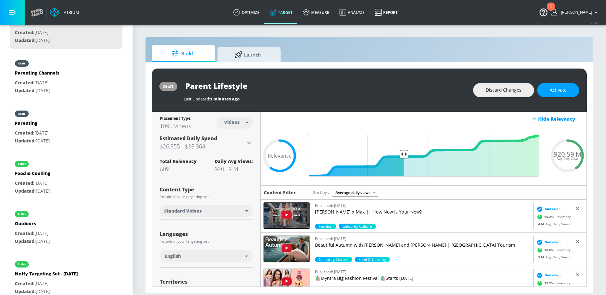
click at [50, 229] on p "Created: Sep. 22, 2025" at bounding box center [32, 233] width 35 height 8
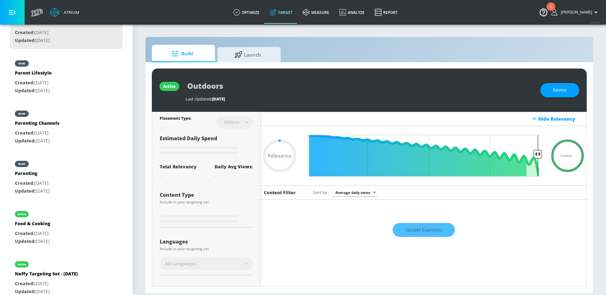
type input "Outdoors"
type input "0.6"
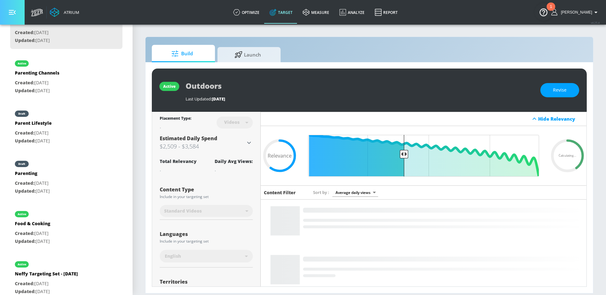
drag, startPoint x: 9, startPoint y: 13, endPoint x: 14, endPoint y: 15, distance: 4.5
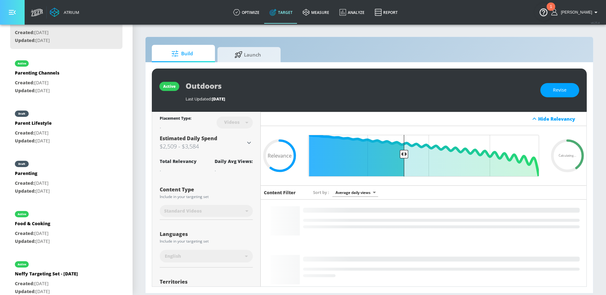
click at [9, 13] on icon "button" at bounding box center [12, 12] width 7 height 7
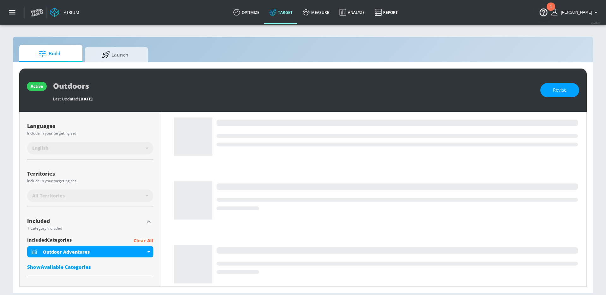
scroll to position [109, 0]
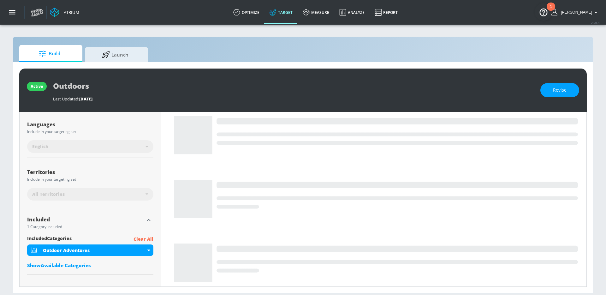
click at [561, 95] on button "Revise" at bounding box center [559, 90] width 39 height 14
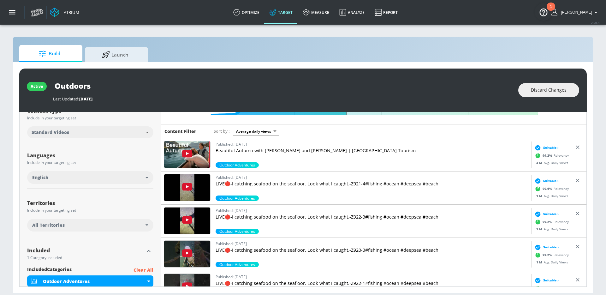
scroll to position [0, 0]
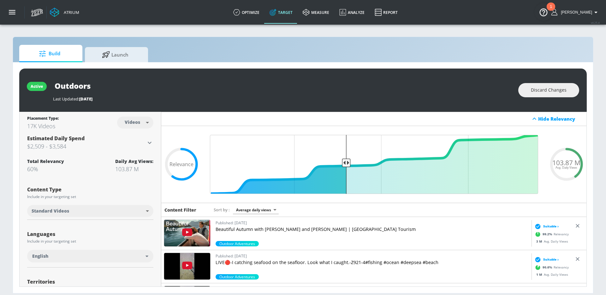
click at [143, 124] on body "Atrium optimize Target measure Analyze Report optimize Target measure Analyze R…" at bounding box center [303, 147] width 606 height 295
click at [139, 138] on div "Channels" at bounding box center [135, 136] width 23 height 7
type input "channels"
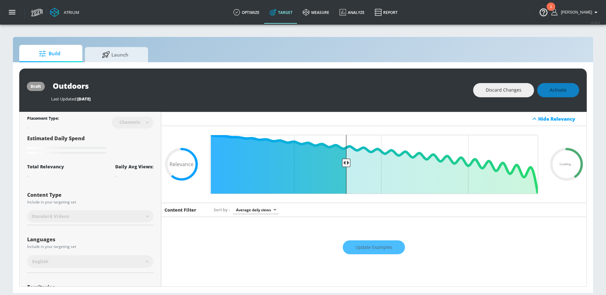
click at [384, 244] on div "Update Examples" at bounding box center [373, 247] width 425 height 22
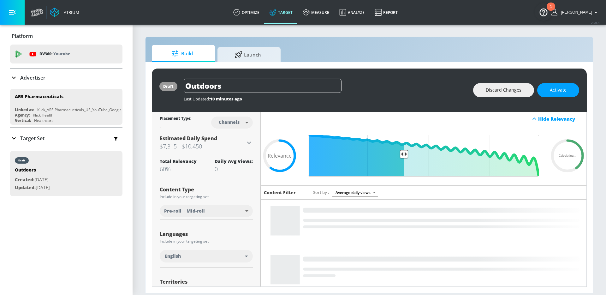
click at [16, 15] on button "button" at bounding box center [12, 12] width 25 height 25
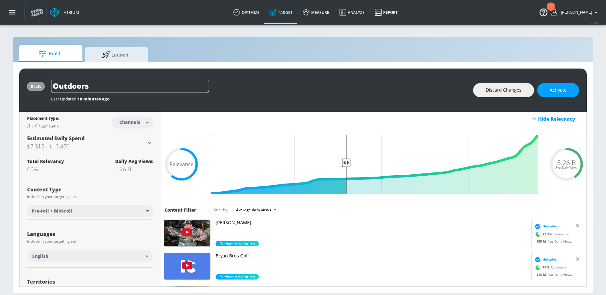
click at [231, 225] on p "[PERSON_NAME]" at bounding box center [371, 222] width 313 height 6
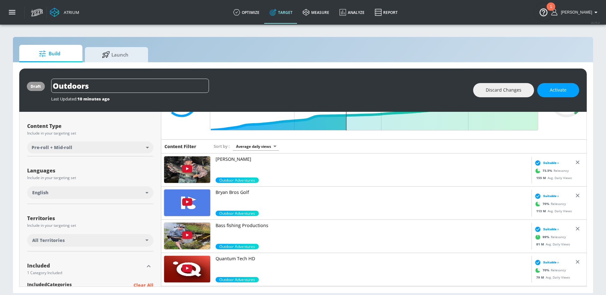
scroll to position [67, 0]
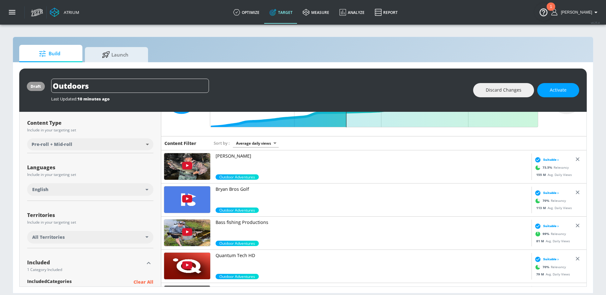
click at [240, 222] on p "Bass fishing Productions" at bounding box center [371, 222] width 313 height 6
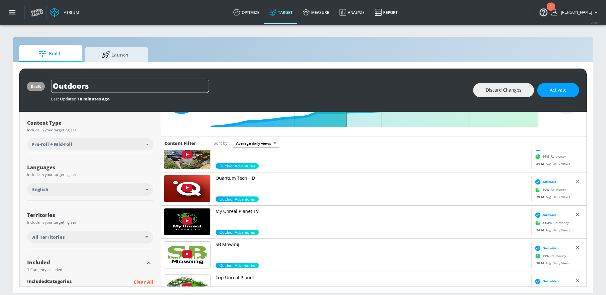
scroll to position [79, 0]
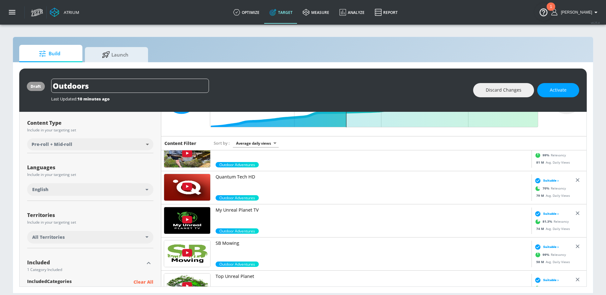
click at [225, 208] on p "My Unreal Planet TV" at bounding box center [371, 210] width 313 height 6
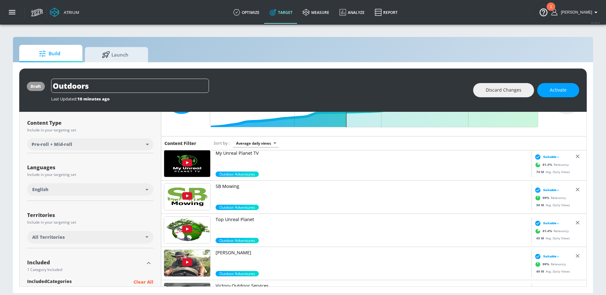
scroll to position [136, 0]
click at [242, 251] on p "Forrest Galante" at bounding box center [371, 252] width 313 height 6
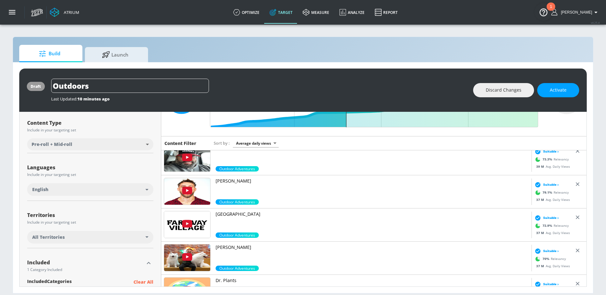
scroll to position [300, 0]
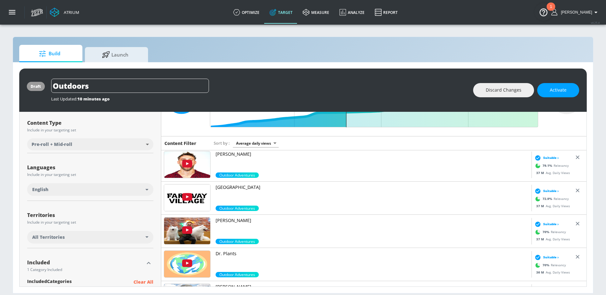
click at [235, 221] on p "Justin Veenema" at bounding box center [371, 220] width 313 height 6
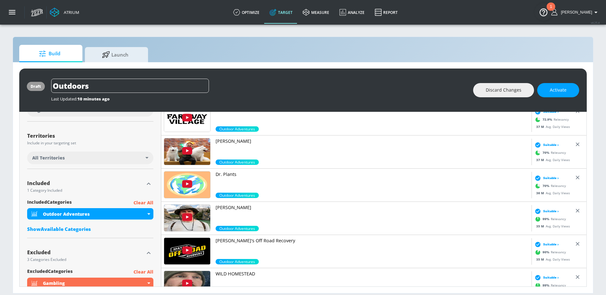
scroll to position [147, 0]
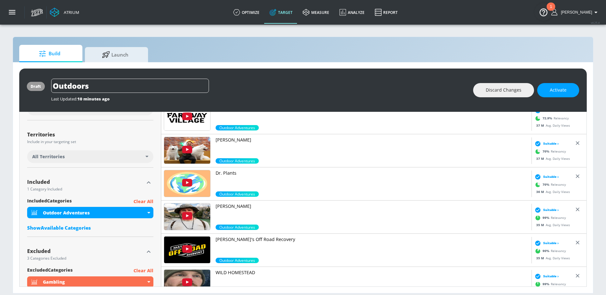
click at [242, 206] on p "Xander Budnick" at bounding box center [371, 206] width 313 height 6
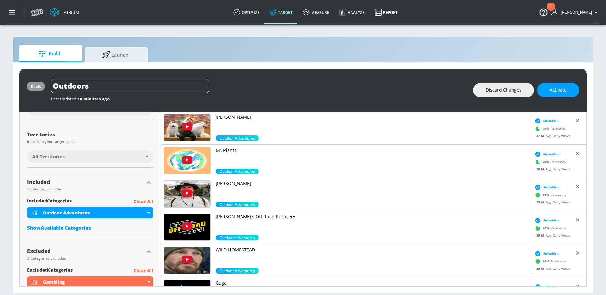
click at [231, 250] on p "WILD HOMESTEAD" at bounding box center [371, 249] width 313 height 6
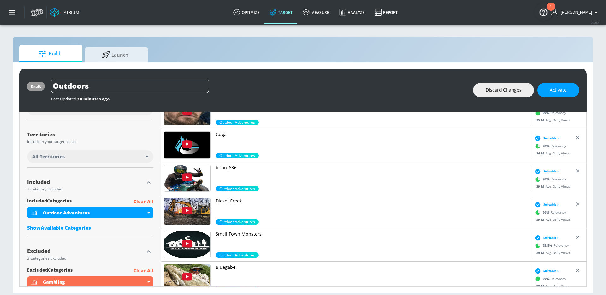
scroll to position [473, 0]
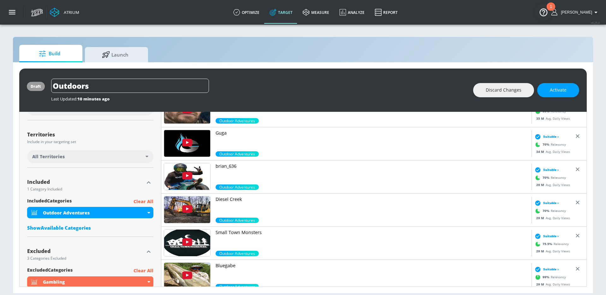
click at [227, 234] on p "Small Town Monsters" at bounding box center [371, 232] width 313 height 6
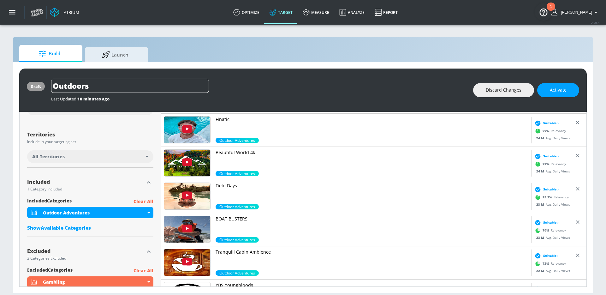
scroll to position [885, 0]
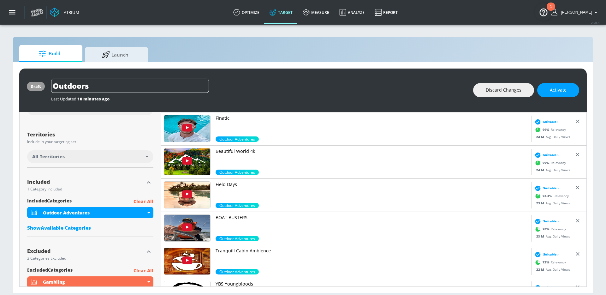
click at [240, 214] on p "BOAT BUSTERS" at bounding box center [371, 217] width 313 height 6
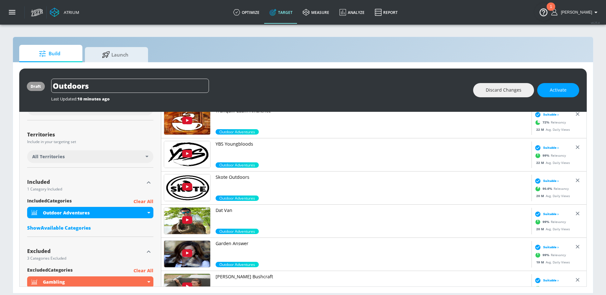
scroll to position [1025, 0]
click at [237, 244] on p "Garden Answer" at bounding box center [371, 243] width 313 height 6
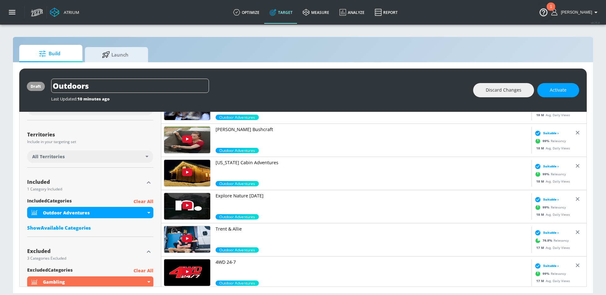
scroll to position [1173, 0]
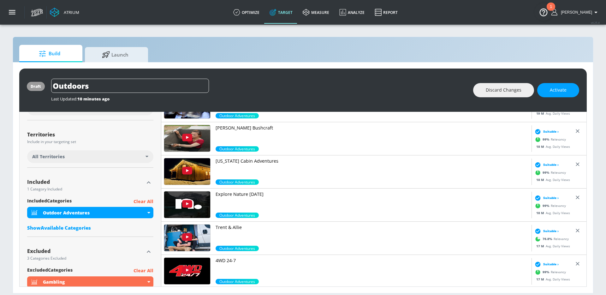
click at [226, 226] on p "Trent & Allie" at bounding box center [371, 227] width 313 height 6
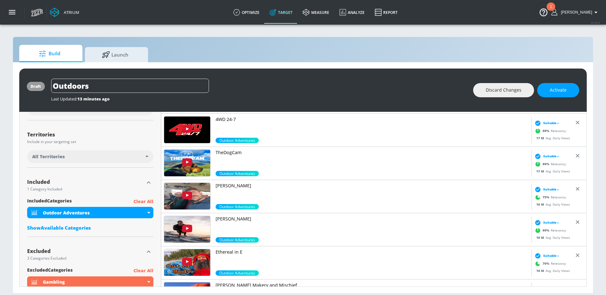
scroll to position [1316, 0]
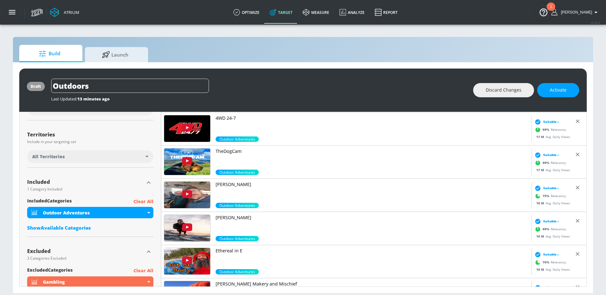
click at [227, 218] on p "Chris Finck" at bounding box center [371, 217] width 313 height 6
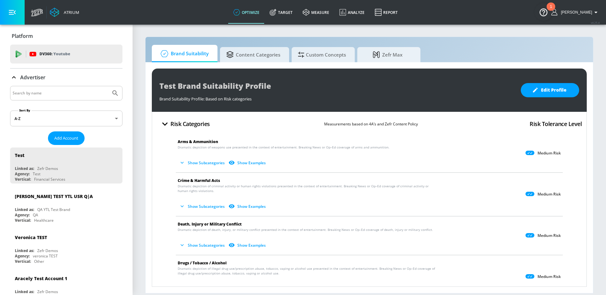
scroll to position [0, 0]
click at [26, 92] on input "Search by name" at bounding box center [61, 93] width 96 height 8
type input "ars"
click at [108, 86] on button "Submit Search" at bounding box center [115, 93] width 14 height 14
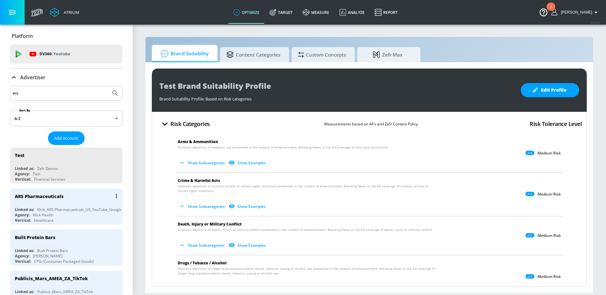
click at [74, 212] on div "Agency: Klick Health" at bounding box center [68, 214] width 106 height 5
